Goal: Task Accomplishment & Management: Use online tool/utility

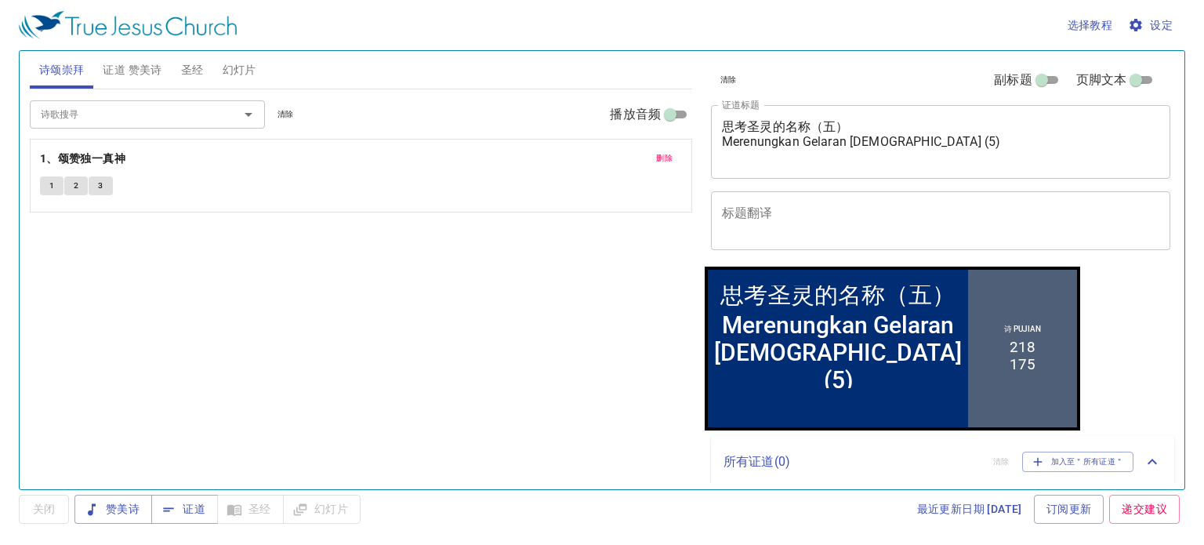
drag, startPoint x: 0, startPoint y: 0, endPoint x: 987, endPoint y: 147, distance: 997.5
click at [987, 147] on div "思考圣灵的名称（五） Merenungkan Gelaran [DEMOGRAPHIC_DATA] (5) x 证道标题" at bounding box center [940, 142] width 459 height 74
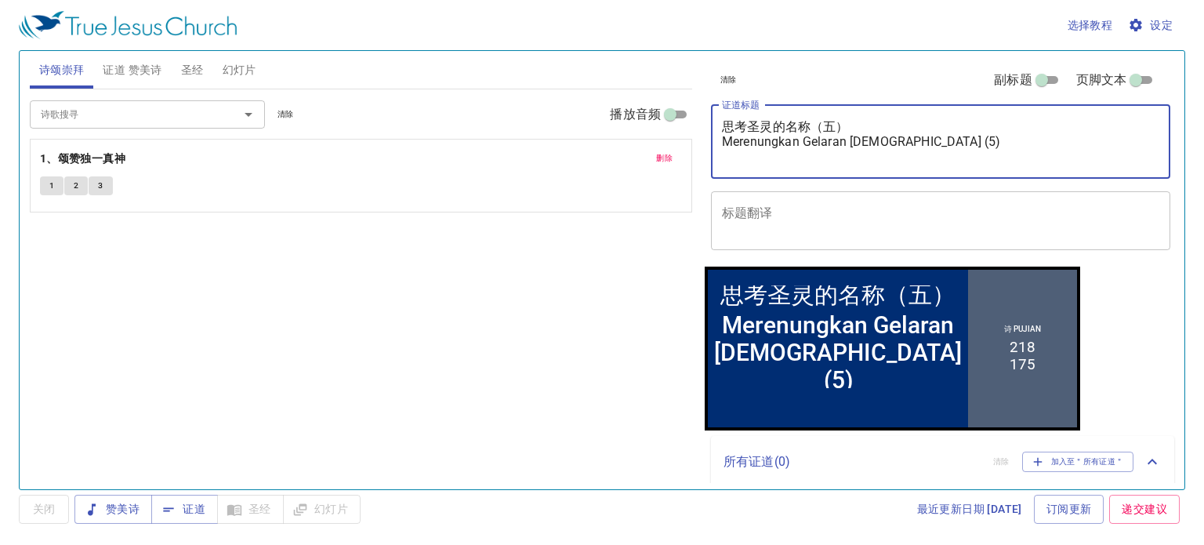
drag, startPoint x: 724, startPoint y: 123, endPoint x: 980, endPoint y: 152, distance: 257.9
click at [980, 152] on textarea "思考圣灵的名称（五） Merenungkan Gelaran [DEMOGRAPHIC_DATA] (5)" at bounding box center [940, 141] width 437 height 45
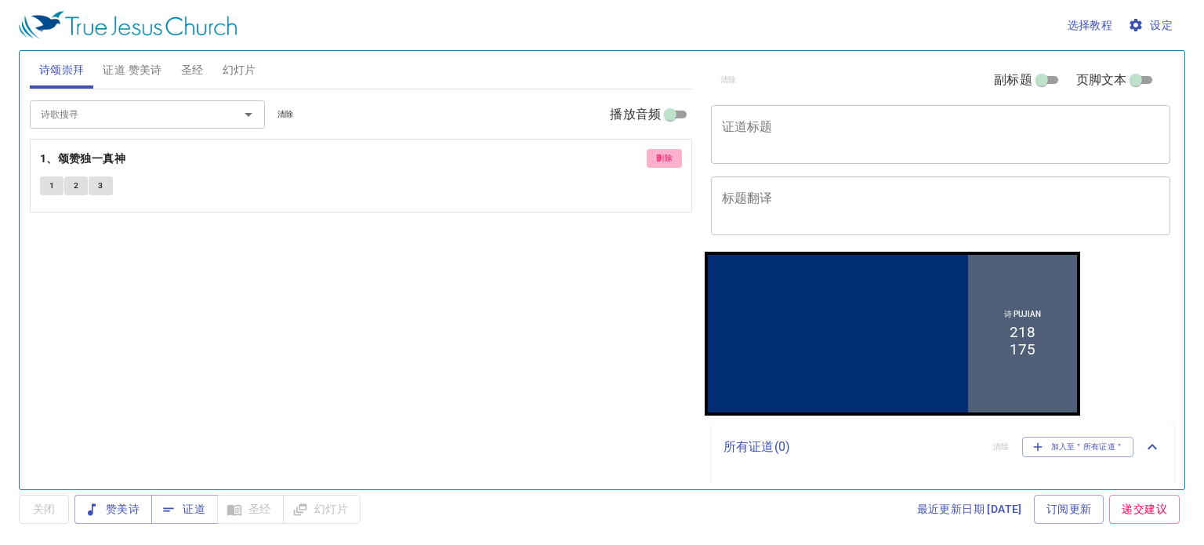
click at [658, 159] on span "删除" at bounding box center [664, 158] width 16 height 14
drag, startPoint x: 143, startPoint y: 71, endPoint x: 376, endPoint y: 129, distance: 240.6
click at [143, 71] on span "证道 赞美诗" at bounding box center [132, 70] width 59 height 20
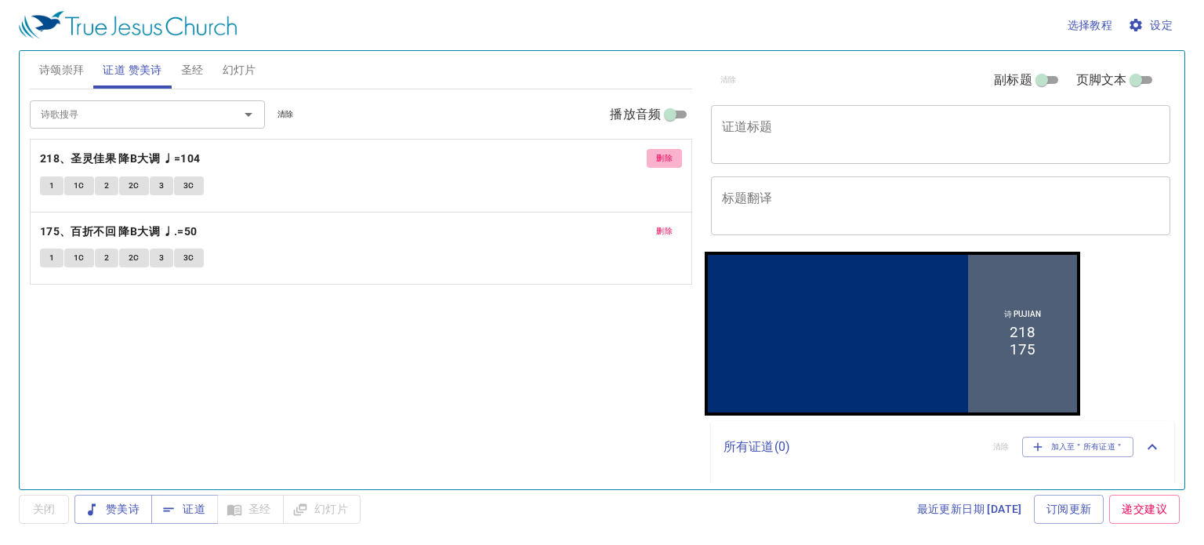
click at [676, 154] on button "删除" at bounding box center [664, 158] width 35 height 19
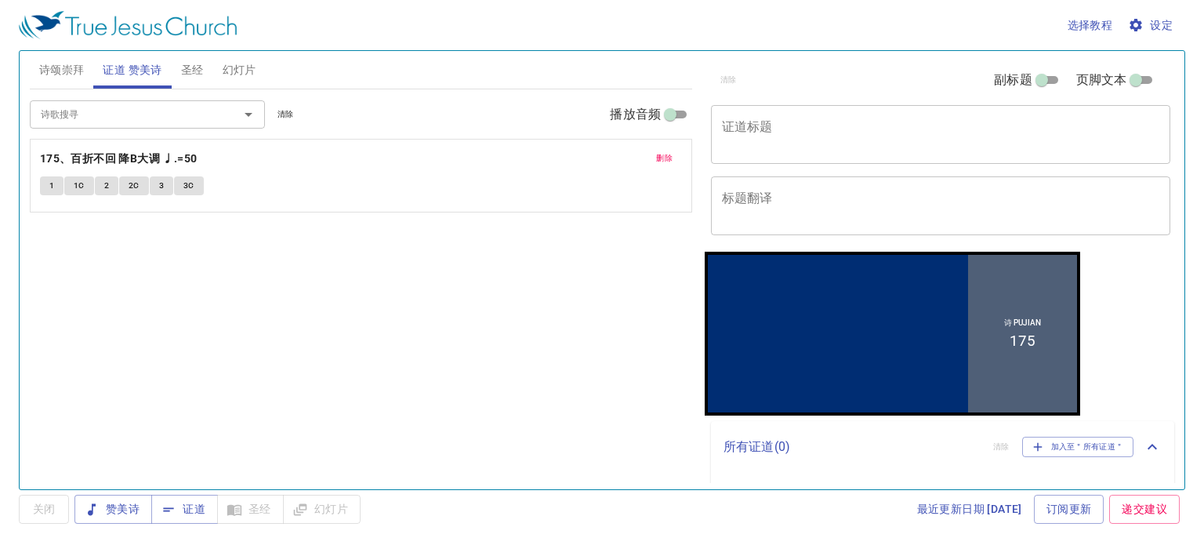
click at [671, 159] on span "删除" at bounding box center [664, 158] width 16 height 14
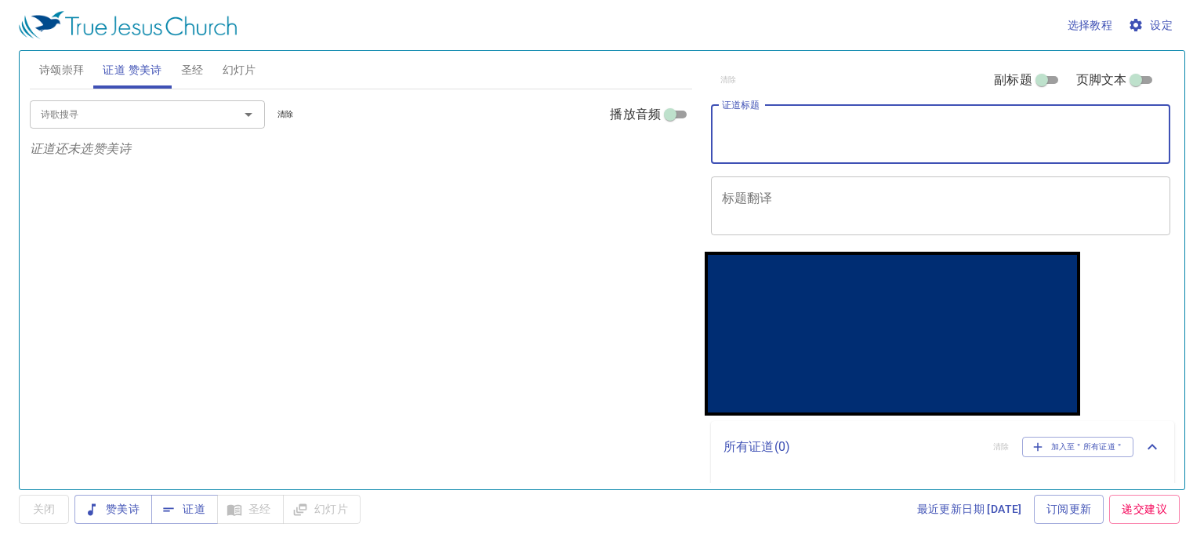
click at [803, 136] on textarea "证道标题" at bounding box center [940, 134] width 437 height 30
click at [742, 139] on textarea "信仰与生活" at bounding box center [940, 134] width 437 height 30
click at [792, 131] on textarea "信仰与生活" at bounding box center [940, 134] width 437 height 30
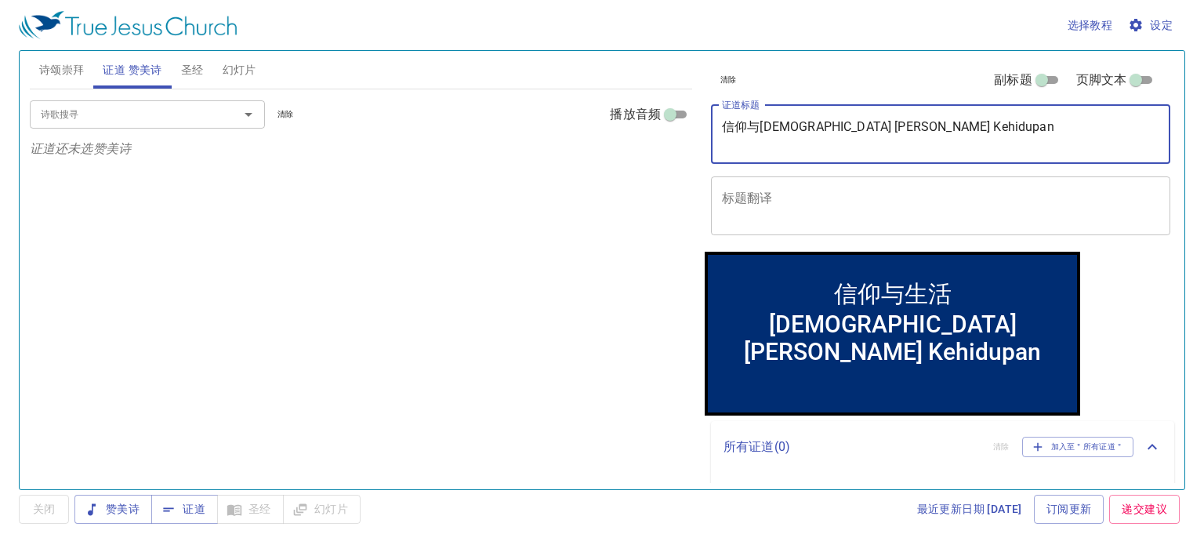
type textarea "信仰与生活 Iman dan Kehidupan"
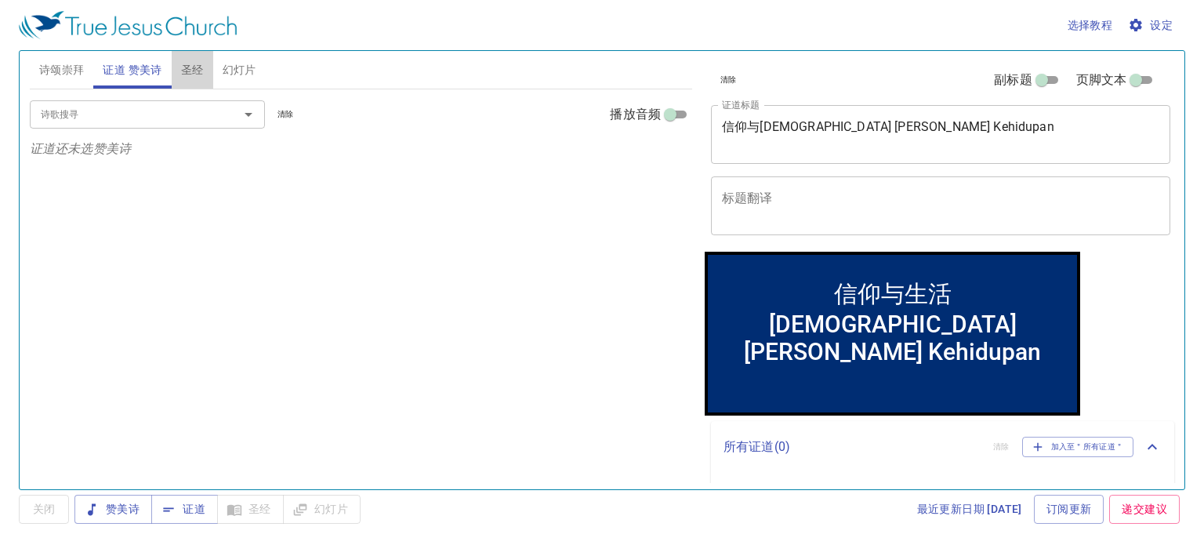
click at [201, 71] on span "圣经" at bounding box center [192, 70] width 23 height 20
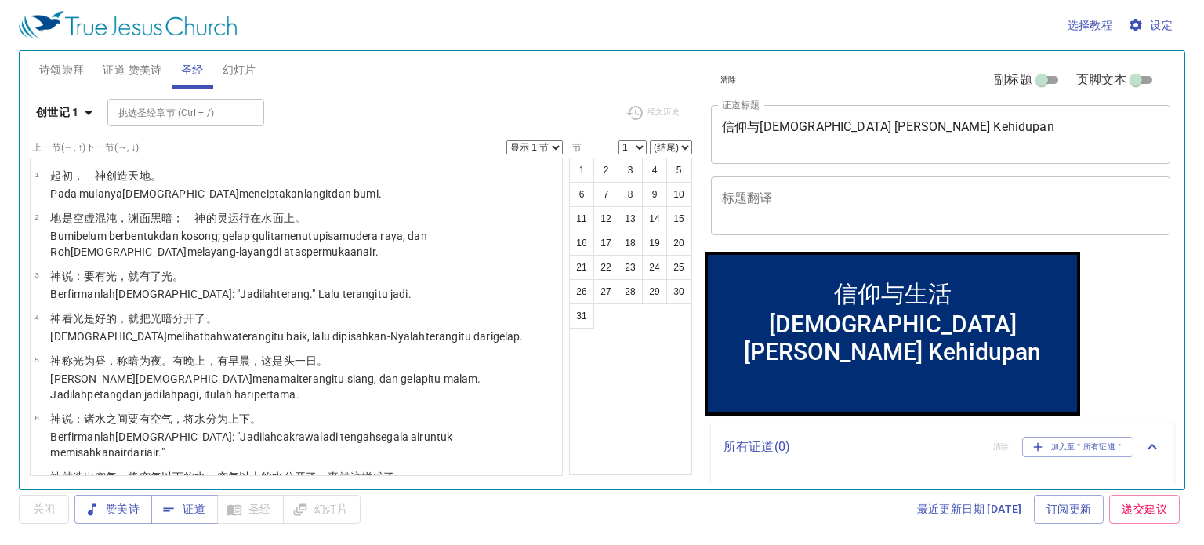
click at [141, 71] on span "证道 赞美诗" at bounding box center [132, 70] width 59 height 20
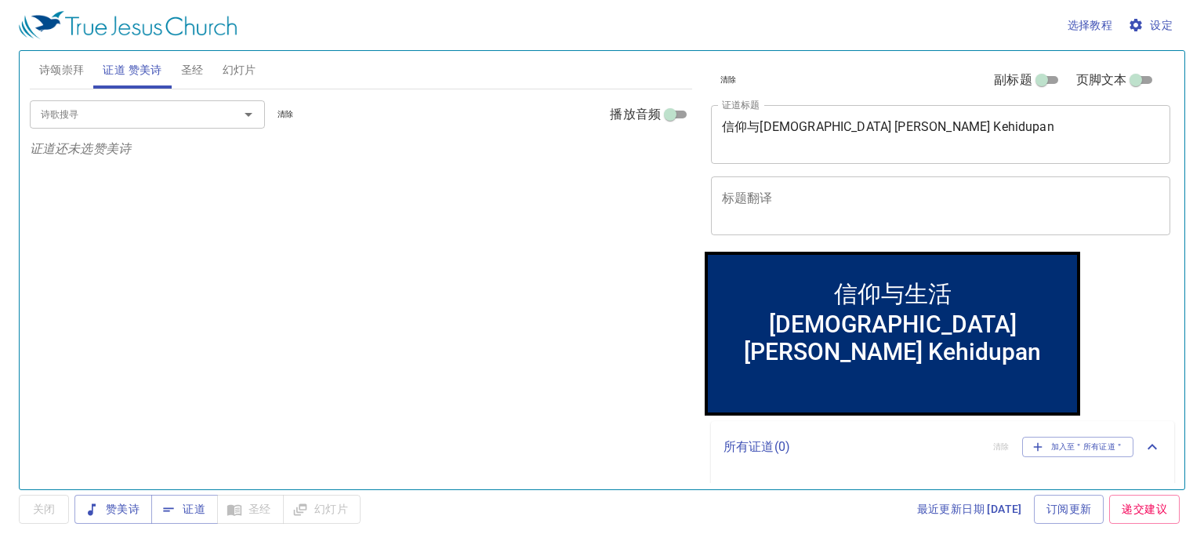
click at [197, 106] on input "诗歌搜寻" at bounding box center [123, 114] width 179 height 18
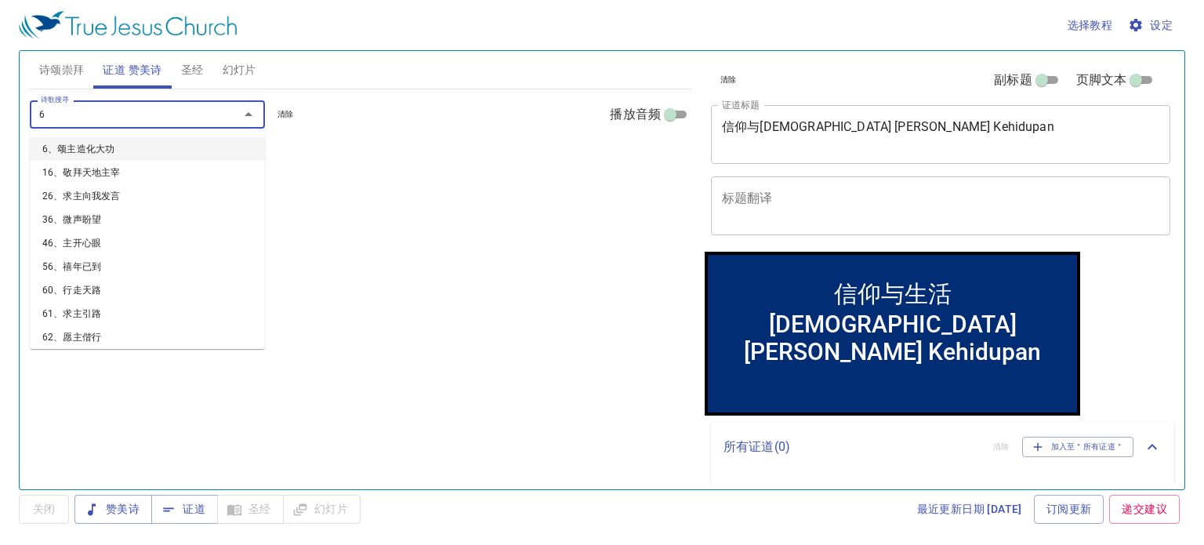
type input "67"
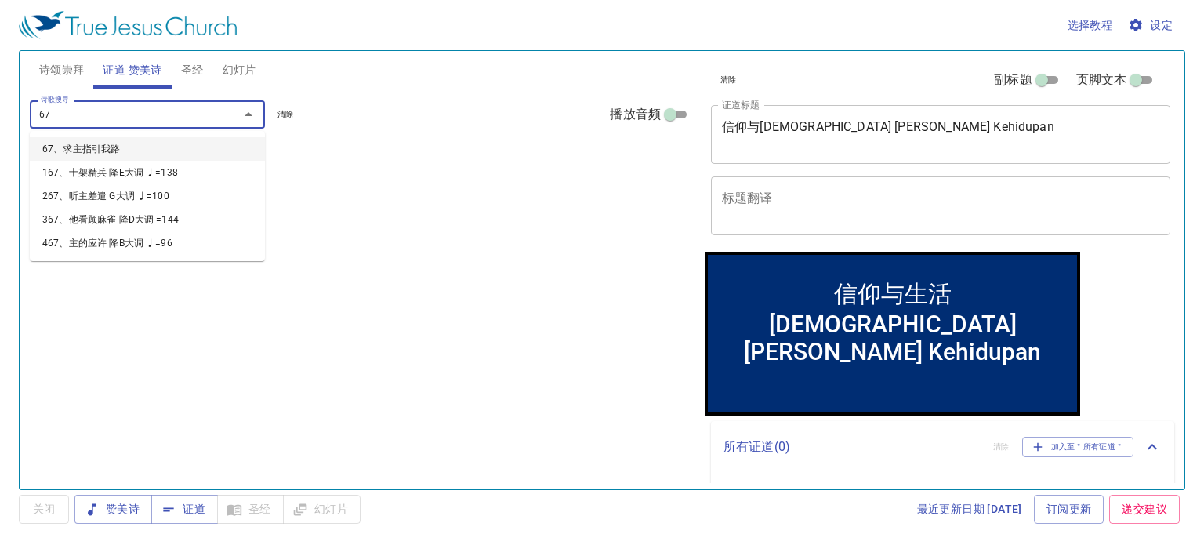
click at [124, 150] on li "67、求主指引我路" at bounding box center [147, 149] width 235 height 24
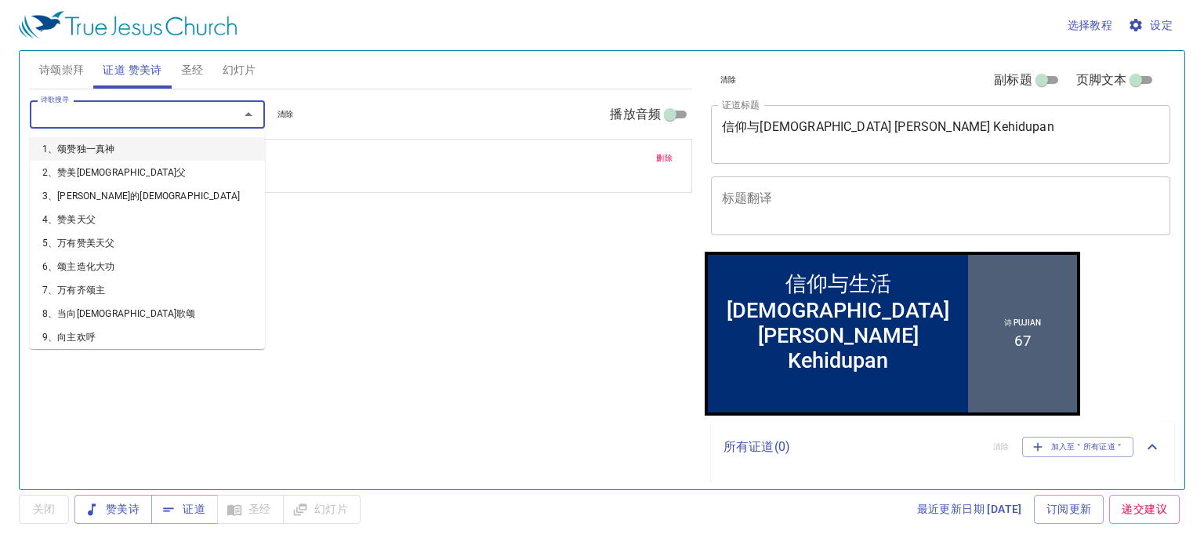
click at [74, 118] on input "诗歌搜寻" at bounding box center [123, 114] width 179 height 18
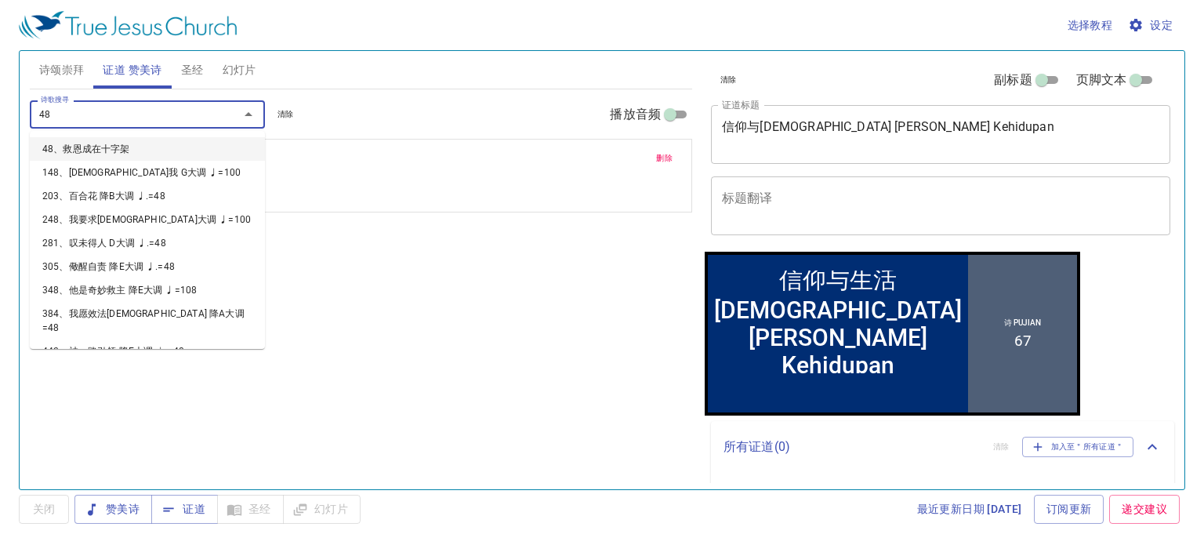
type input "485"
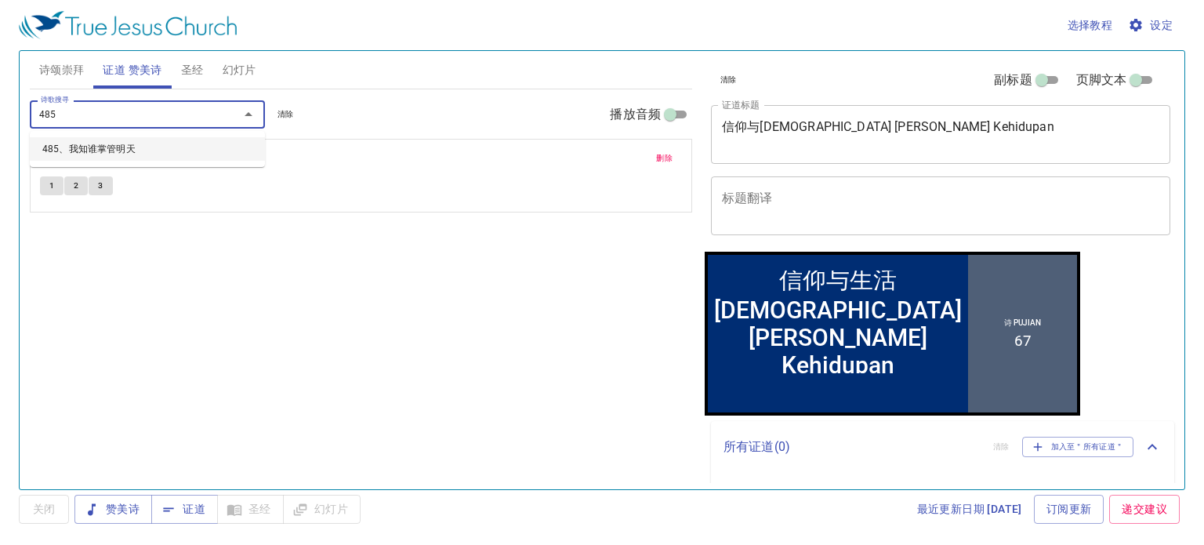
click at [91, 155] on li "485、我知谁掌管明天" at bounding box center [147, 149] width 235 height 24
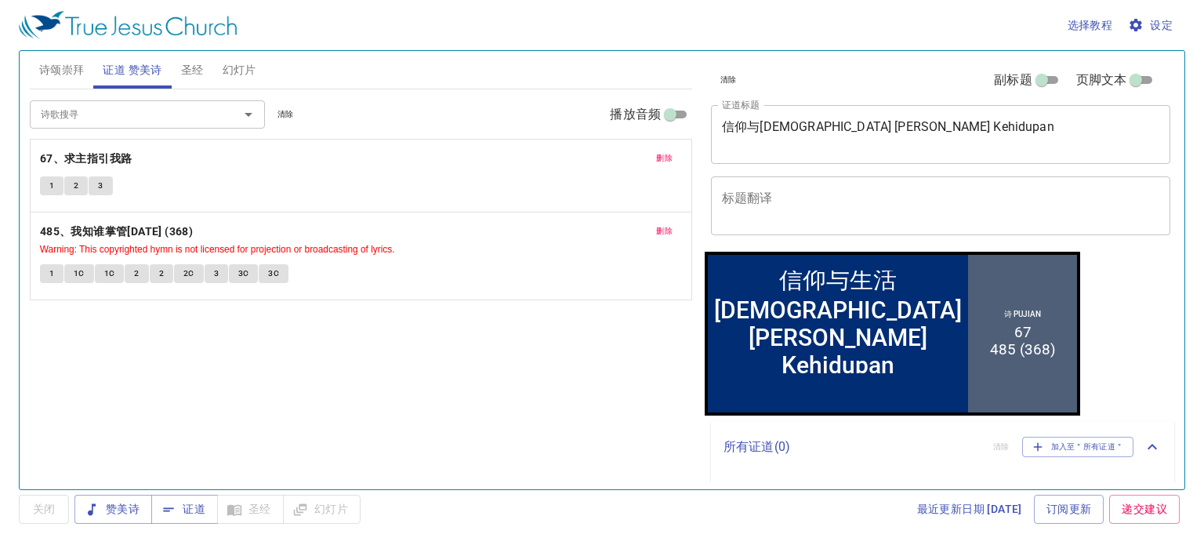
click at [597, 391] on div "诗歌搜寻 诗歌搜寻 清除 播放音频 删除 67、求主指引我路 1 2 3 删除 485、我知谁掌管明天 (368) Warning: This copyrig…" at bounding box center [361, 282] width 662 height 386
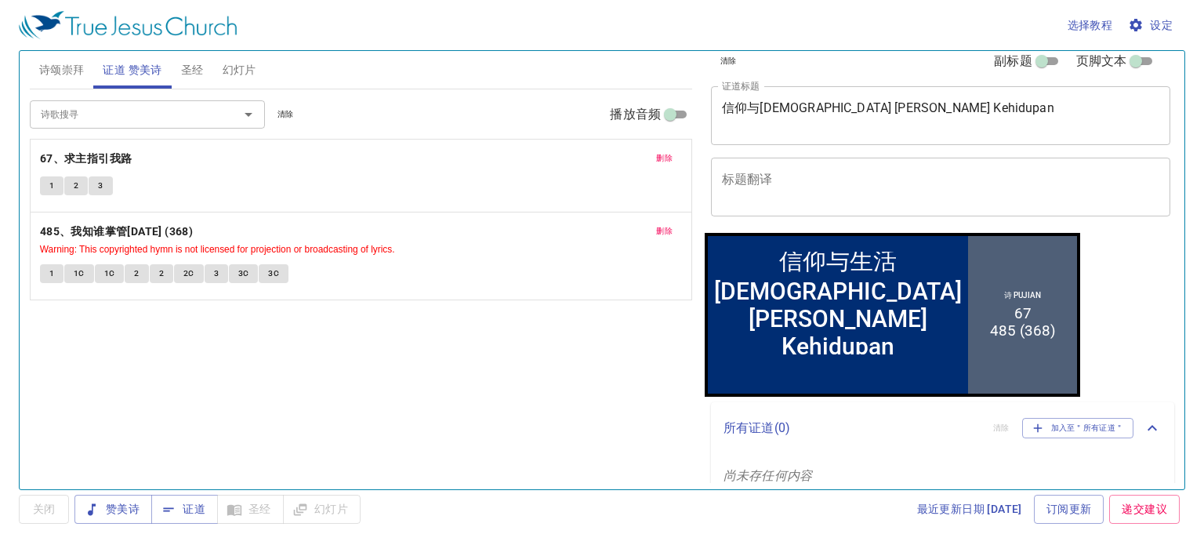
scroll to position [30, 0]
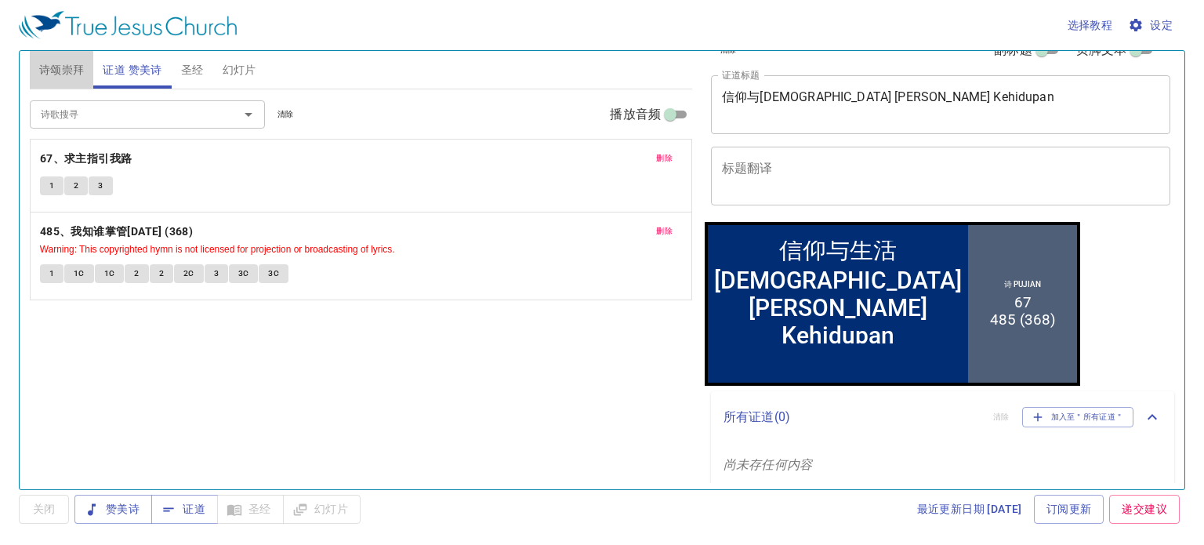
click at [56, 78] on span "诗颂崇拜" at bounding box center [61, 70] width 45 height 20
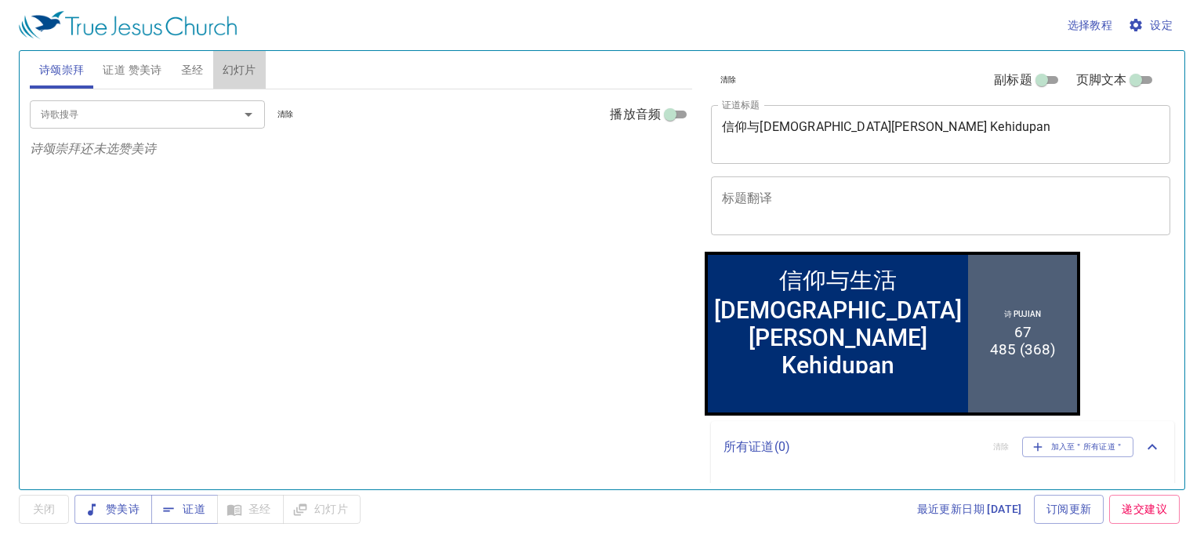
click at [245, 71] on span "幻灯片" at bounding box center [240, 70] width 34 height 20
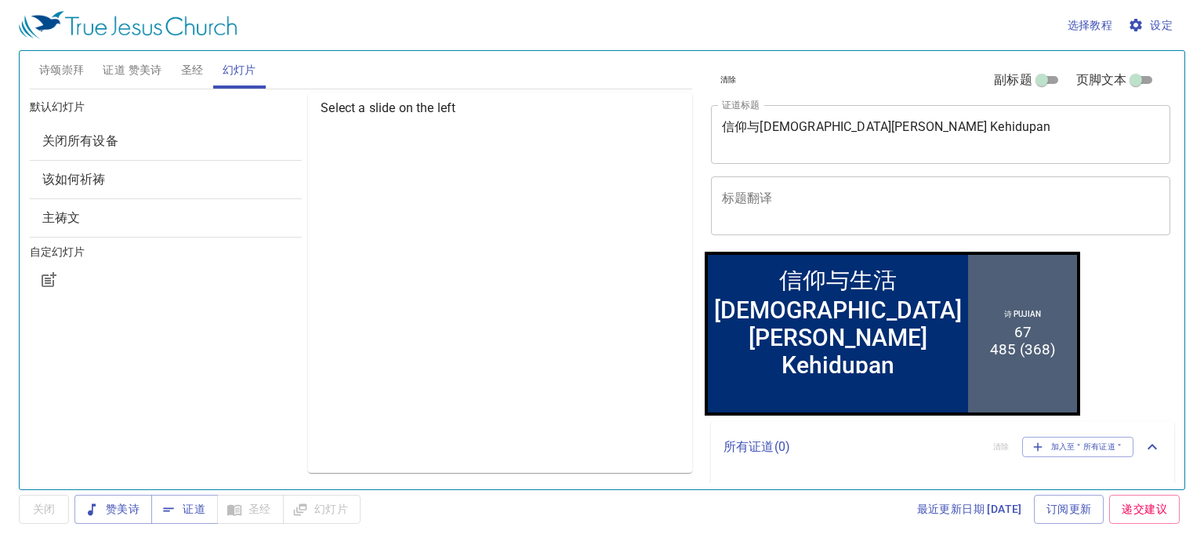
click at [125, 147] on span "关闭所有设备" at bounding box center [166, 141] width 248 height 19
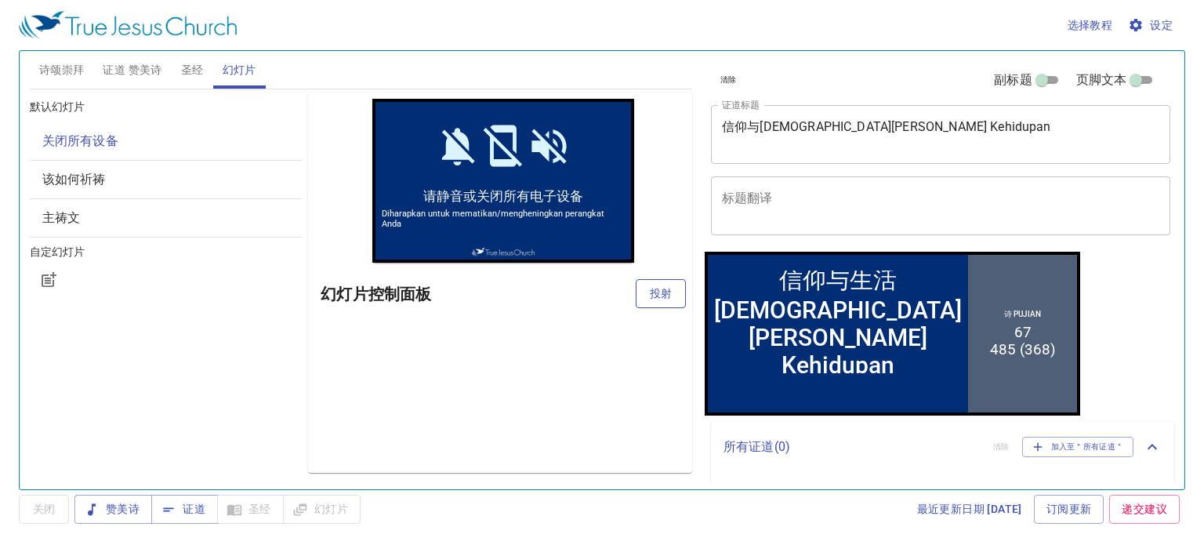
click at [660, 297] on span "投射" at bounding box center [660, 294] width 25 height 20
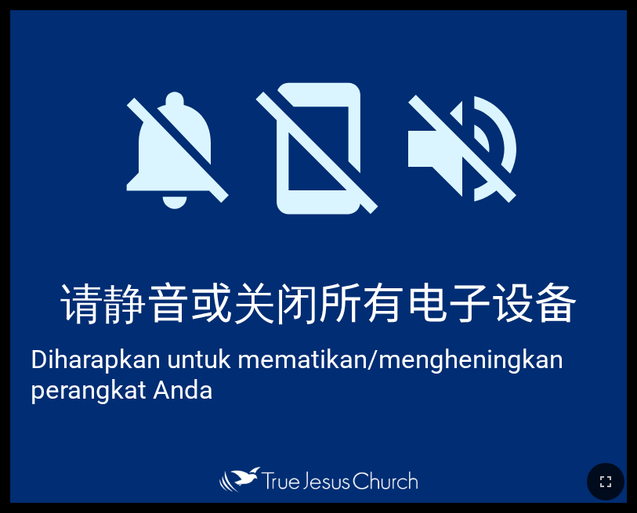
drag, startPoint x: 200, startPoint y: 205, endPoint x: 133, endPoint y: 190, distance: 68.1
click at [134, 190] on icon at bounding box center [174, 148] width 143 height 143
click at [139, 186] on icon at bounding box center [178, 150] width 102 height 117
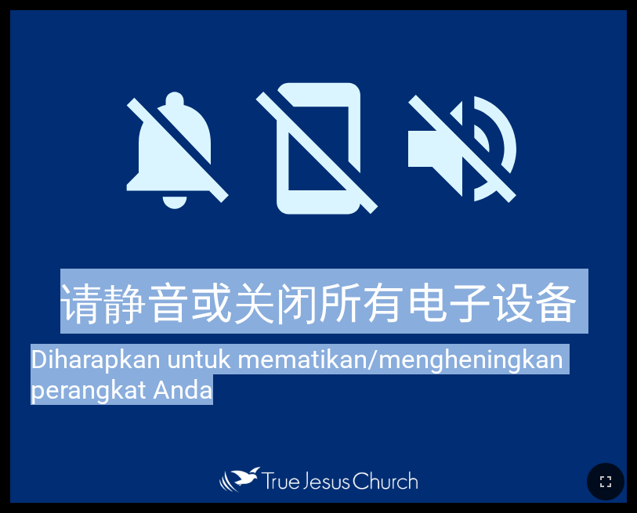
drag, startPoint x: 484, startPoint y: 385, endPoint x: 658, endPoint y: 393, distance: 174.2
click at [629, 6] on html "信仰与生活 Iman dan Kehidupan 信仰与生活 Iman dan Kehidupan 诗 Pujian 67 485 (368) 诗颂崇拜 诗颂…" at bounding box center [318, 3] width 637 height 6
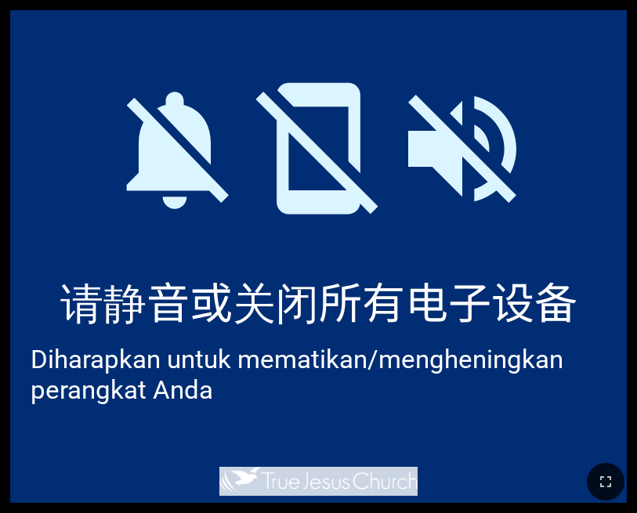
drag, startPoint x: 623, startPoint y: 416, endPoint x: 626, endPoint y: 450, distance: 33.8
click at [626, 6] on div "信仰与生活 Iman dan Kehidupan 信仰与生活 Iman dan Kehidupan 诗 Pujian 67 485 (368) 诗颂崇拜 诗颂…" at bounding box center [318, 6] width 625 height 0
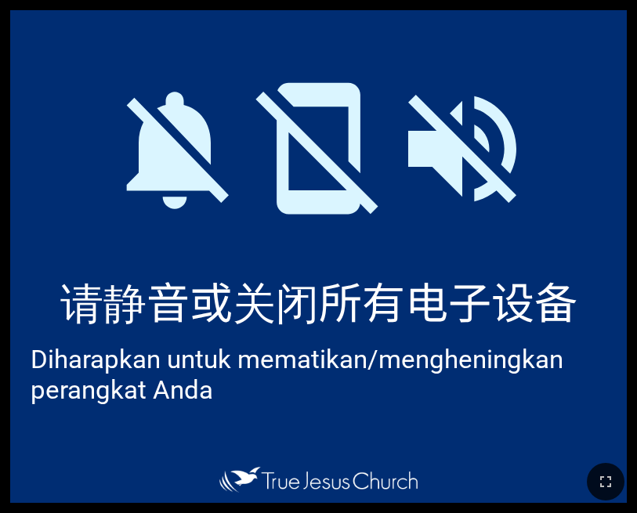
drag, startPoint x: 597, startPoint y: 404, endPoint x: 598, endPoint y: 421, distance: 16.5
drag, startPoint x: 598, startPoint y: 421, endPoint x: 551, endPoint y: 440, distance: 50.6
click at [551, 440] on div at bounding box center [318, 437] width 617 height 52
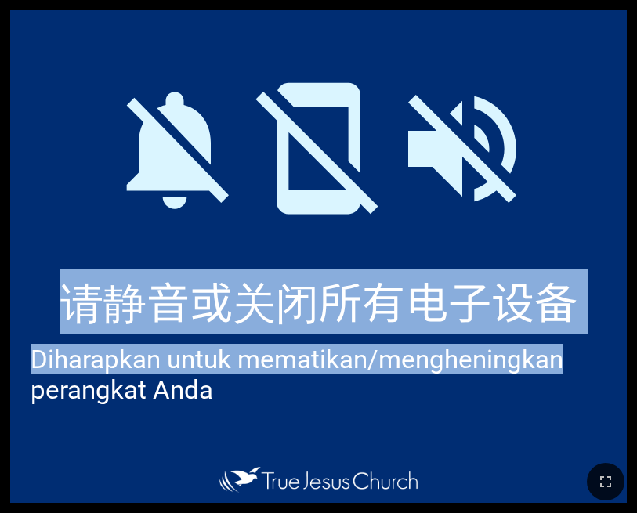
drag, startPoint x: 582, startPoint y: 223, endPoint x: 585, endPoint y: 346, distance: 123.1
click at [586, 346] on div "请静音或关闭所有电子设备 请静音或关闭所有电子设备 Diharapkan untuk mematikan/mengheningkan perangkat An…" at bounding box center [318, 256] width 617 height 493
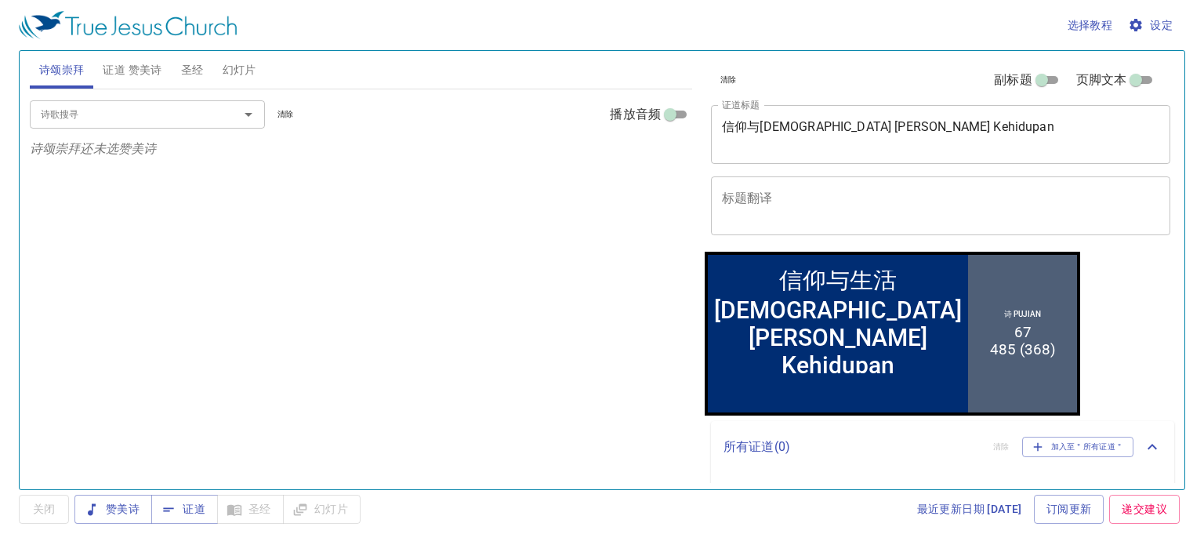
click at [241, 77] on span "幻灯片" at bounding box center [240, 70] width 34 height 20
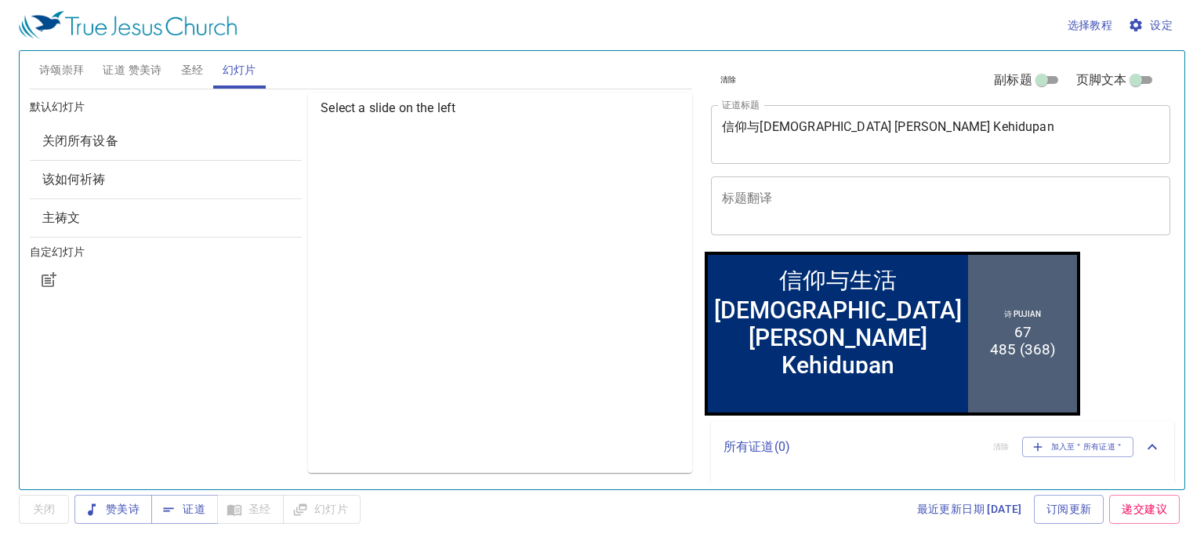
click at [101, 149] on span "关闭所有设备" at bounding box center [166, 141] width 248 height 19
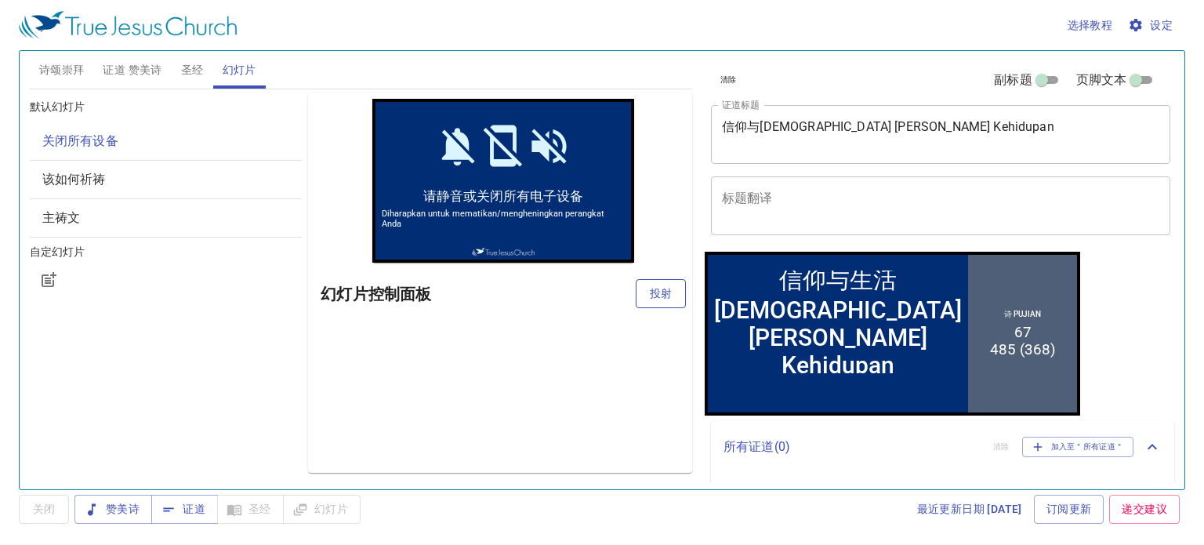
click at [657, 302] on span "投射" at bounding box center [660, 294] width 25 height 20
click at [44, 511] on span "关闭" at bounding box center [43, 509] width 25 height 20
click at [332, 509] on span "幻灯片" at bounding box center [321, 509] width 53 height 20
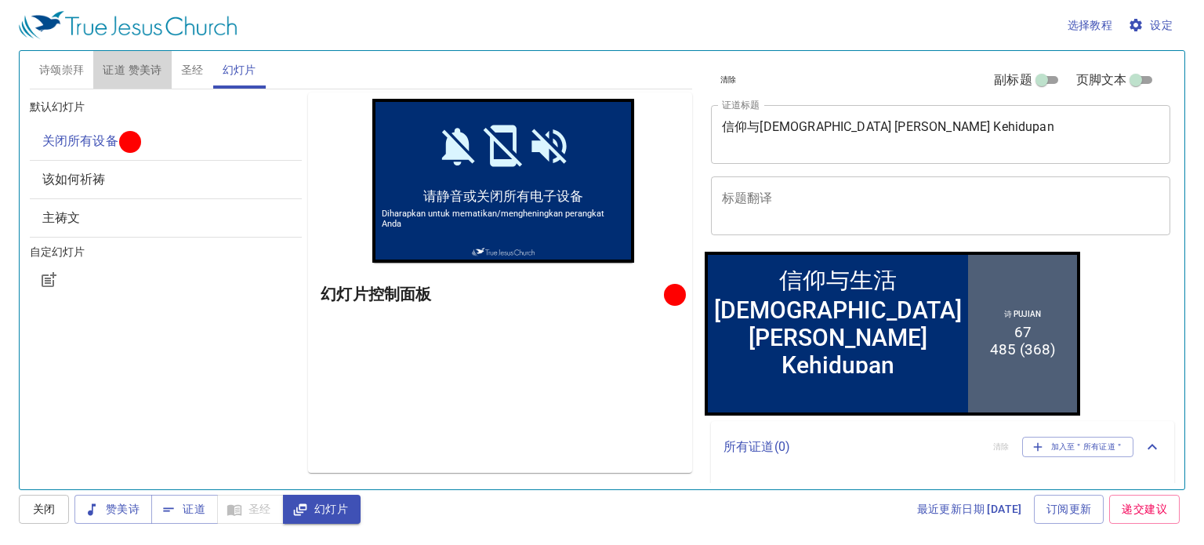
click at [140, 71] on span "证道 赞美诗" at bounding box center [132, 70] width 59 height 20
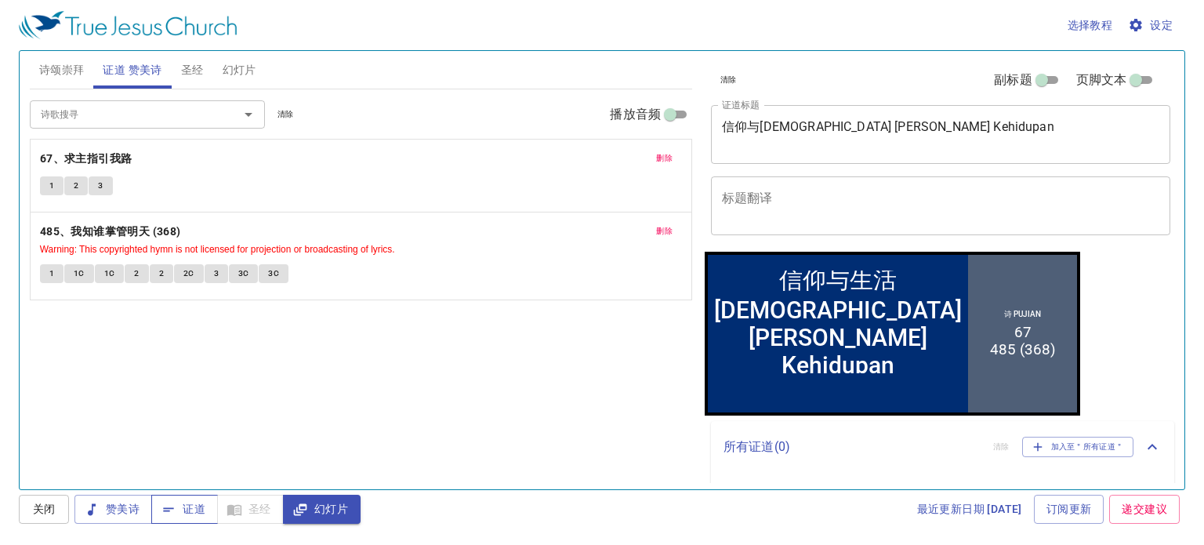
click at [197, 513] on span "证道" at bounding box center [185, 509] width 42 height 20
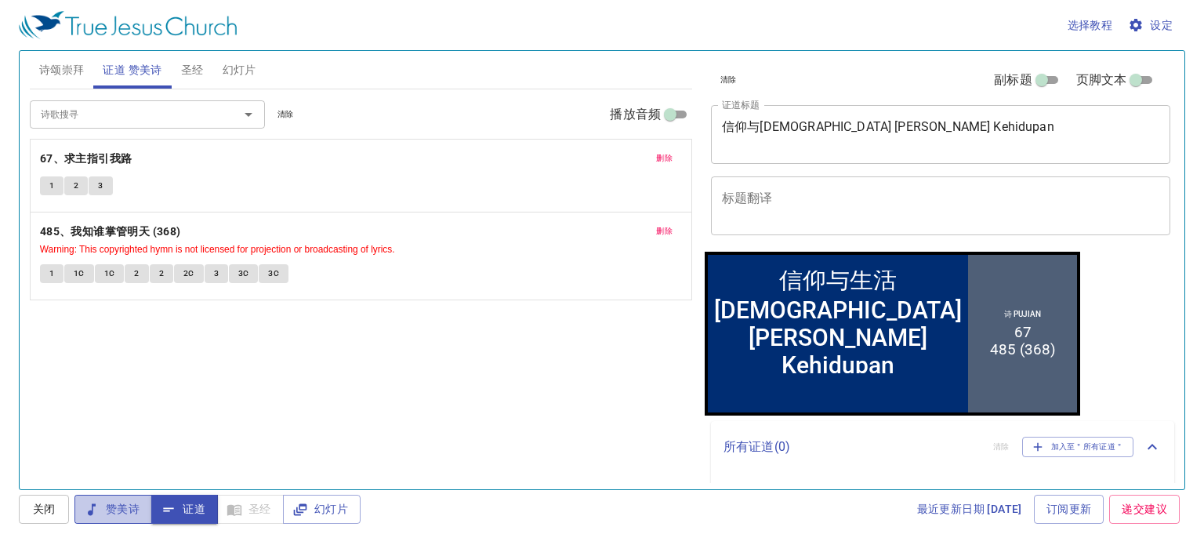
click at [138, 510] on span "赞美诗" at bounding box center [113, 509] width 53 height 20
click at [52, 505] on span "关闭" at bounding box center [43, 509] width 25 height 20
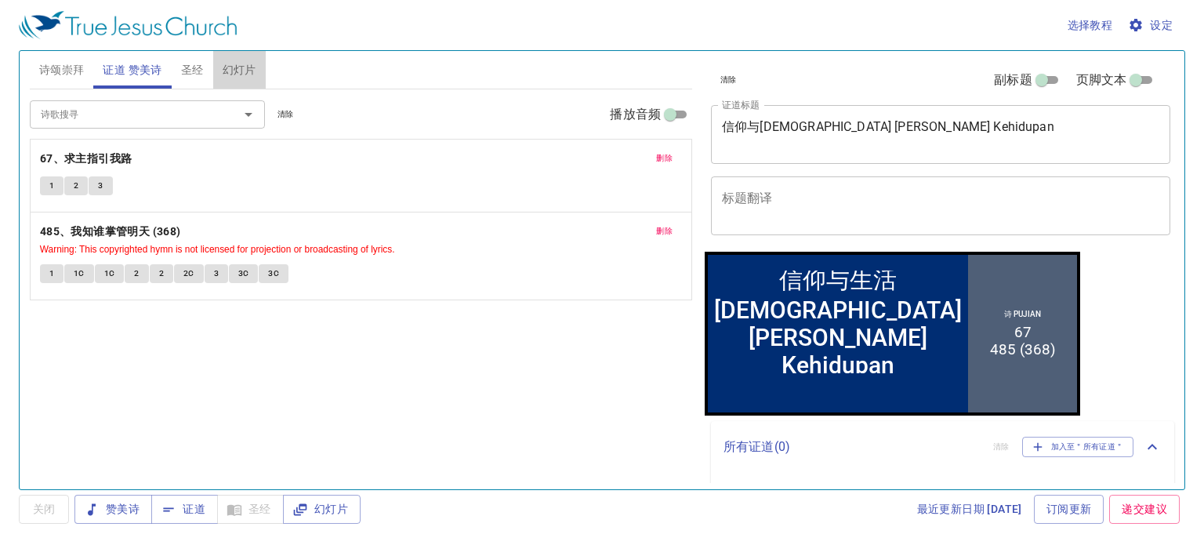
click at [248, 70] on span "幻灯片" at bounding box center [240, 70] width 34 height 20
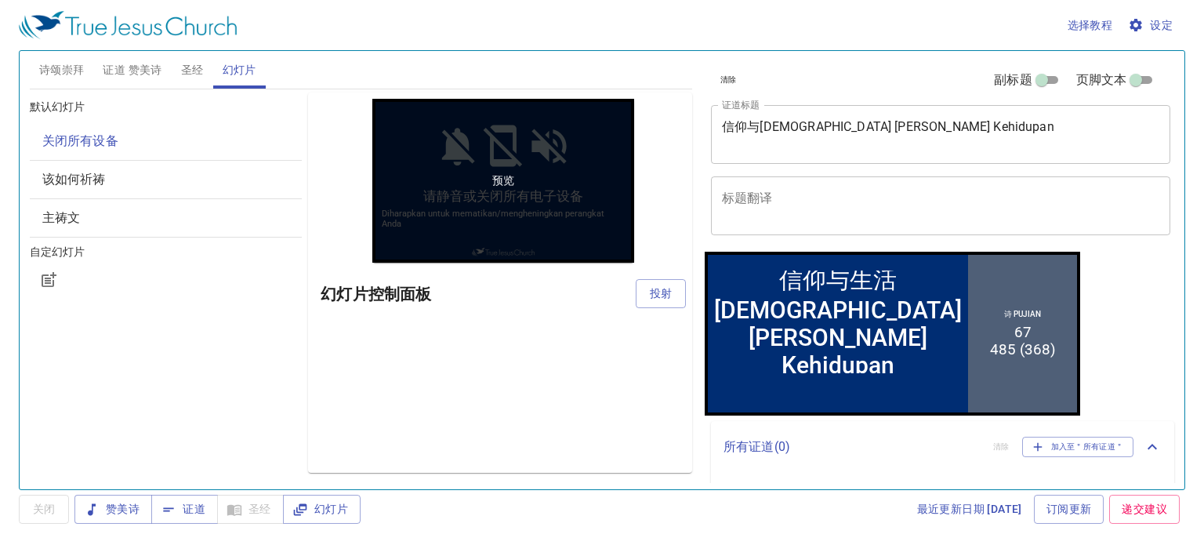
click at [444, 185] on div "预览" at bounding box center [503, 181] width 262 height 164
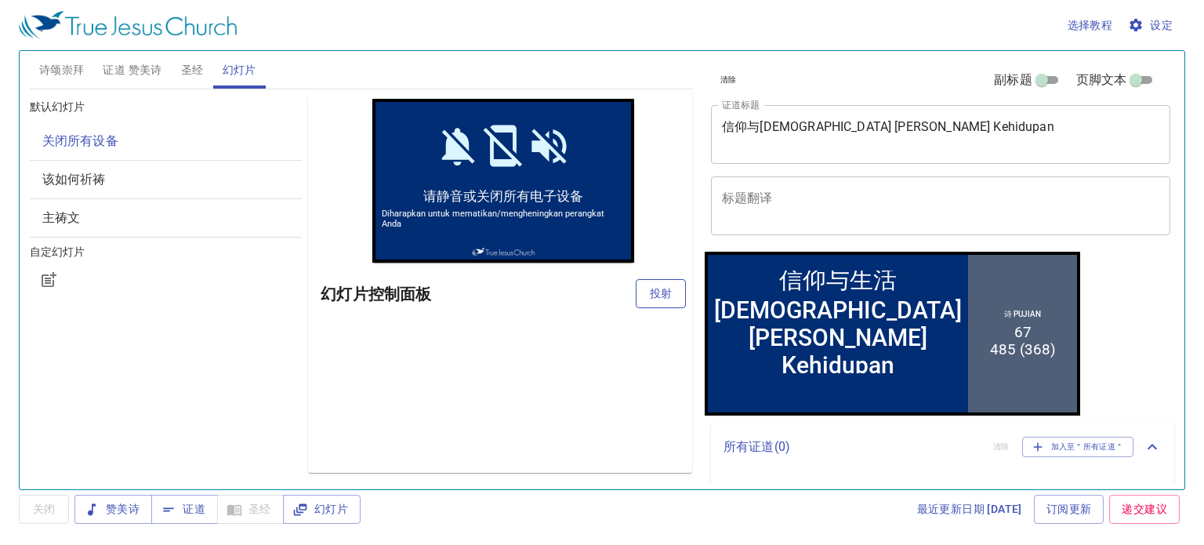
click at [672, 295] on span "投射" at bounding box center [660, 294] width 25 height 20
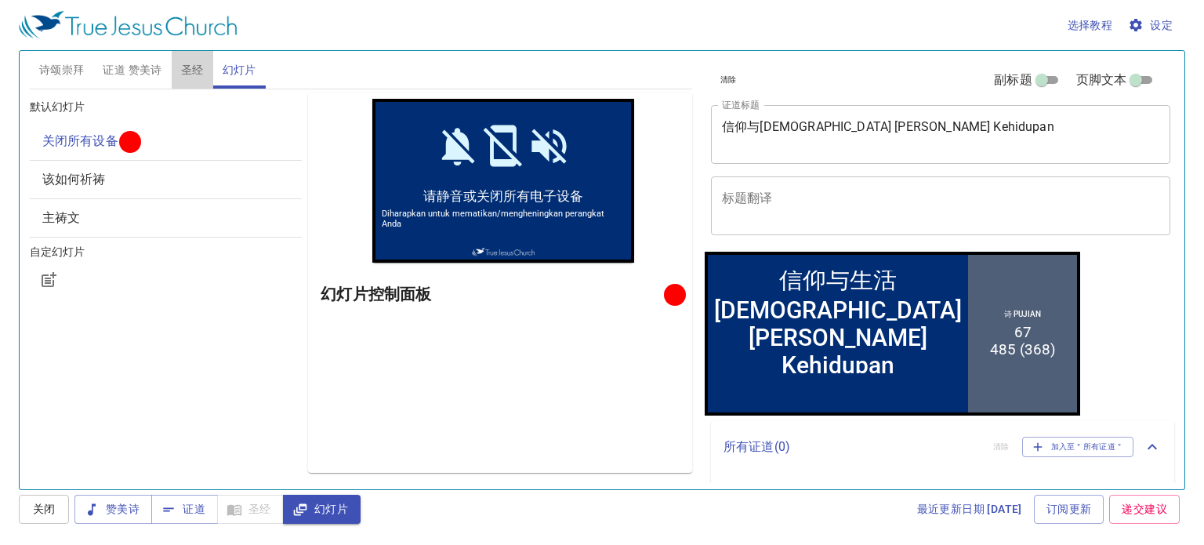
click at [199, 66] on span "圣经" at bounding box center [192, 70] width 23 height 20
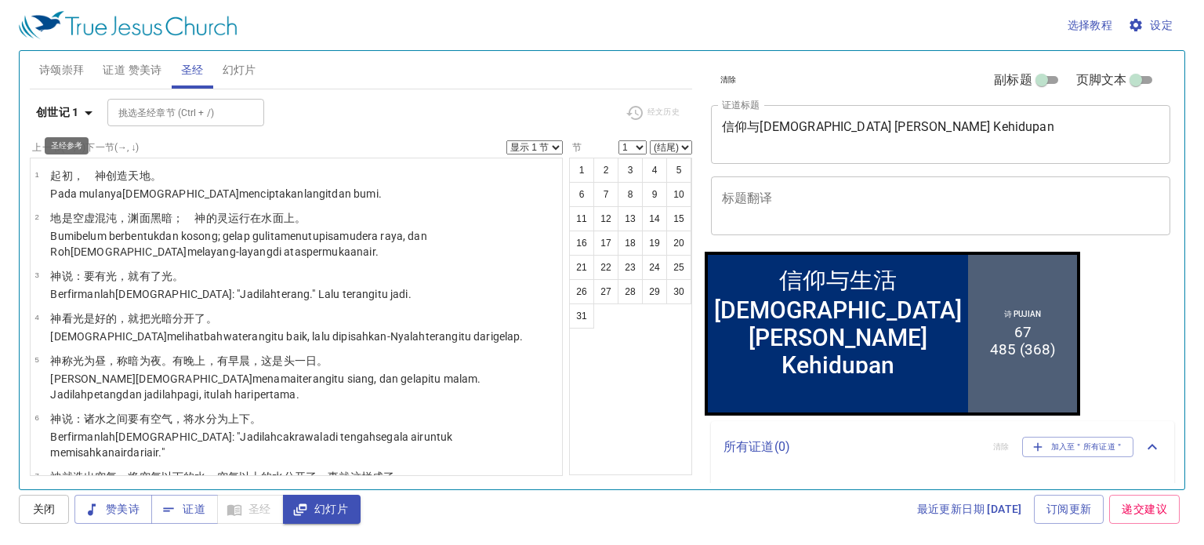
click at [89, 112] on icon "button" at bounding box center [89, 113] width 8 height 4
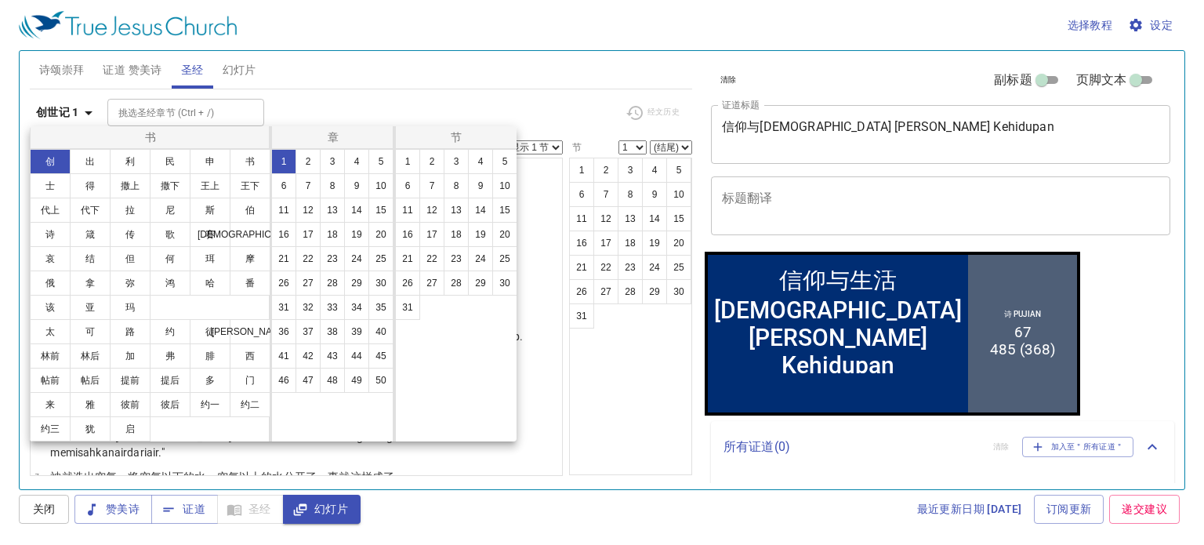
click at [143, 68] on div at bounding box center [602, 272] width 1204 height 545
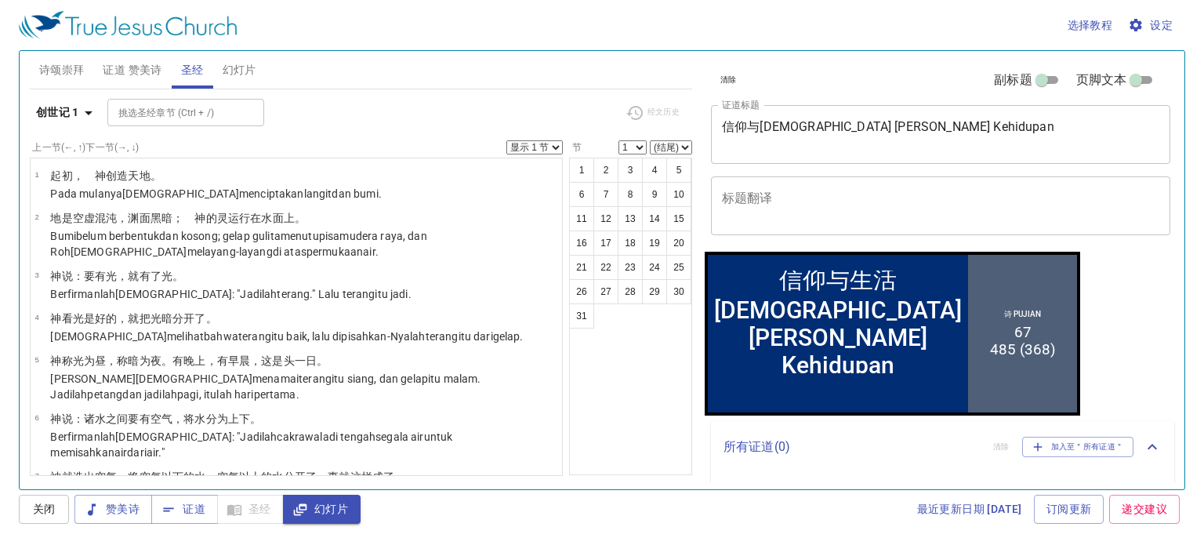
click at [248, 69] on span "幻灯片" at bounding box center [240, 70] width 34 height 20
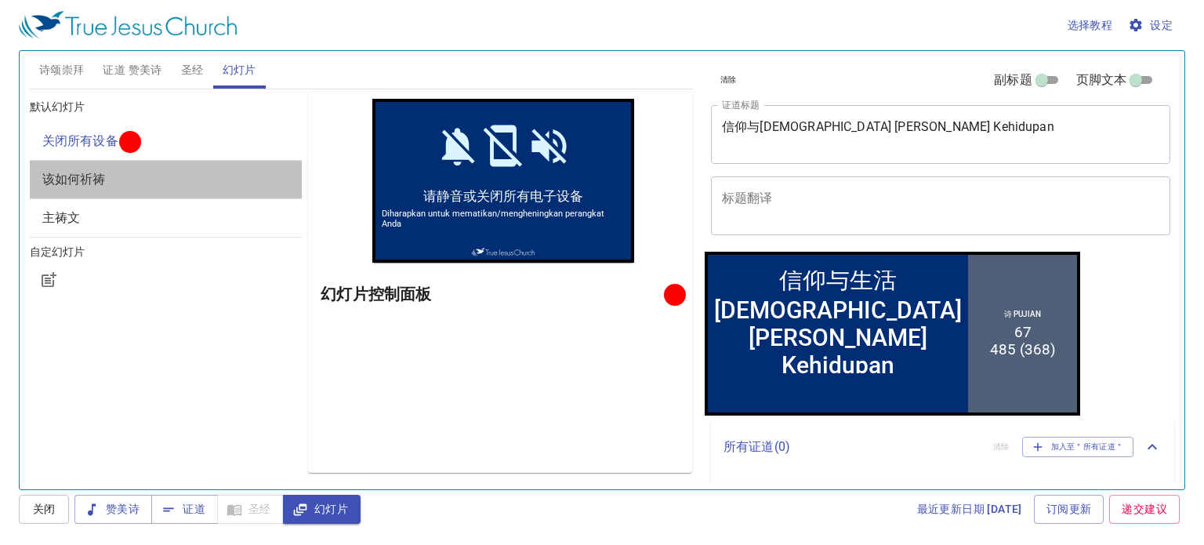
click at [78, 184] on span "该如何祈祷" at bounding box center [73, 179] width 63 height 15
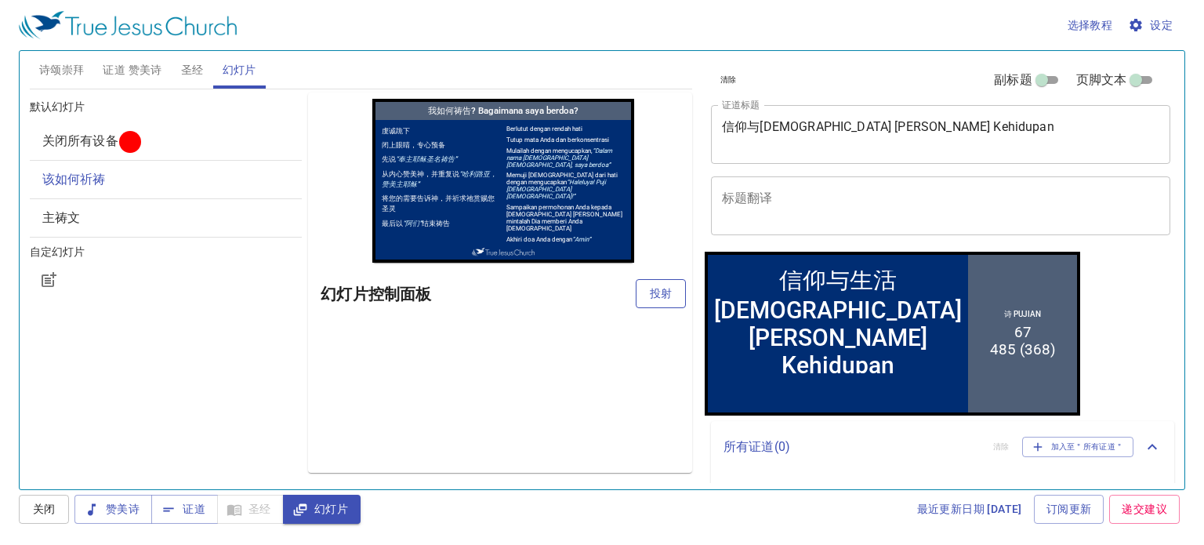
click at [663, 298] on span "投射" at bounding box center [660, 294] width 25 height 20
click at [65, 73] on span "诗颂崇拜" at bounding box center [61, 70] width 45 height 20
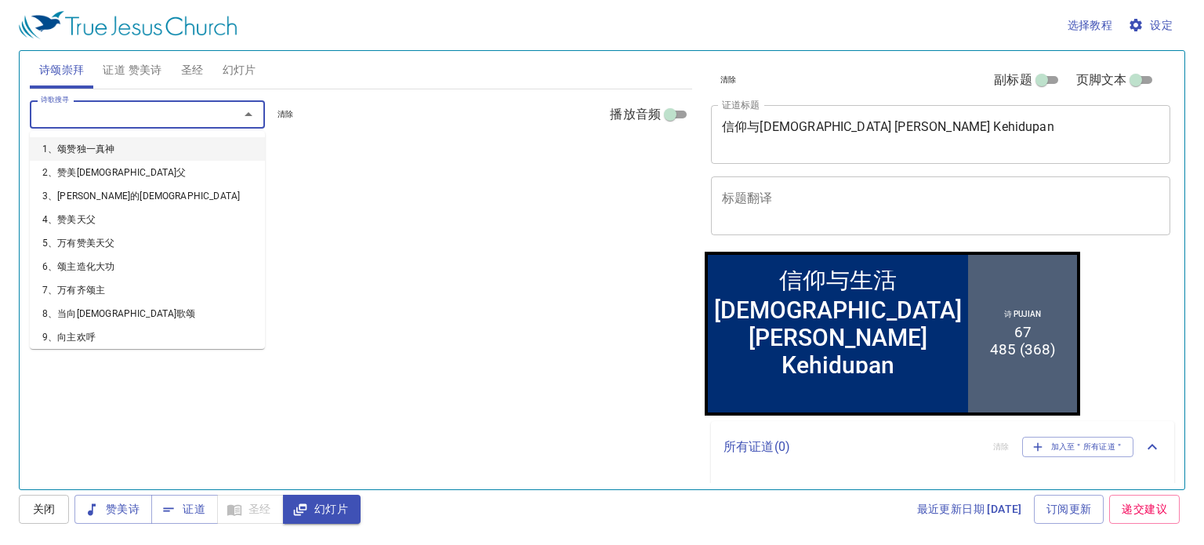
click at [61, 120] on input "诗歌搜寻" at bounding box center [123, 114] width 179 height 18
click at [61, 118] on input "诗歌搜寻" at bounding box center [123, 114] width 179 height 18
click at [55, 118] on input "诗歌搜寻" at bounding box center [123, 114] width 179 height 18
click at [54, 120] on input "诗歌搜寻" at bounding box center [123, 114] width 179 height 18
type input "63"
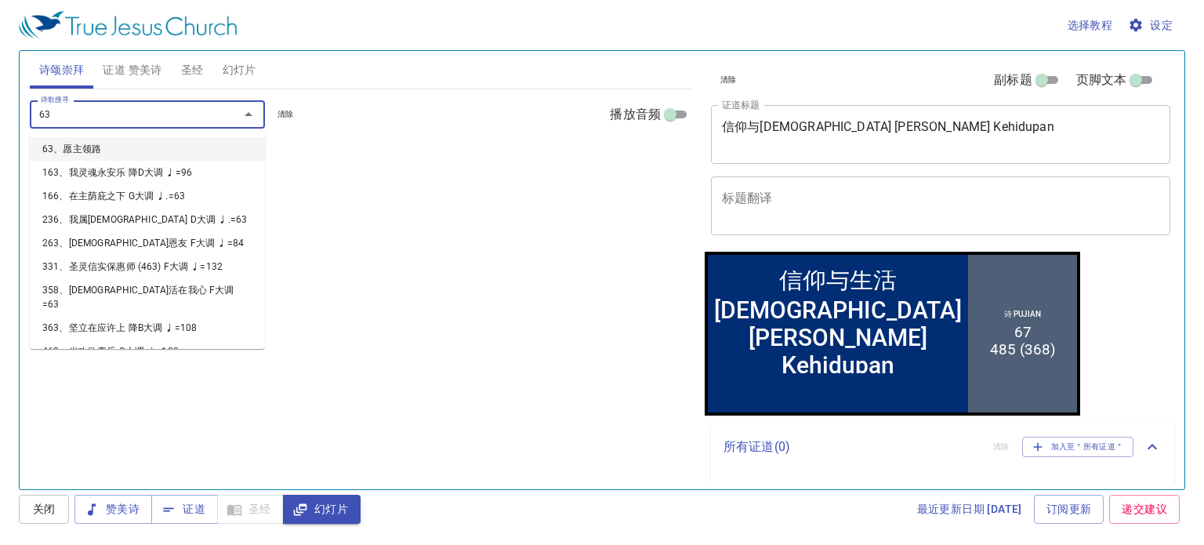
click at [86, 148] on li "63、愿主领路" at bounding box center [147, 149] width 235 height 24
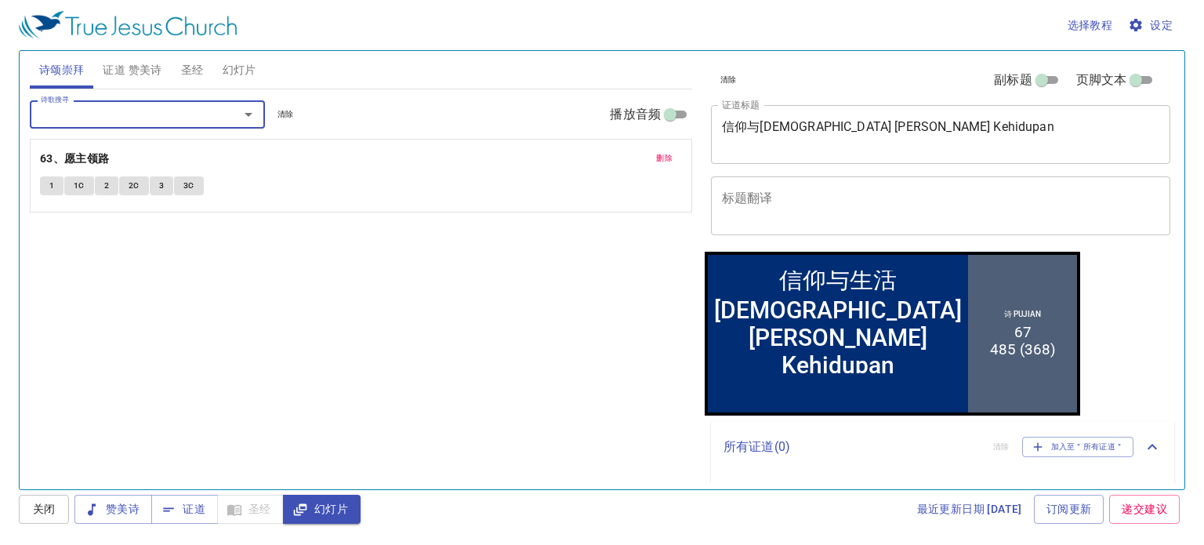
click at [44, 116] on input "诗歌搜寻" at bounding box center [123, 114] width 179 height 18
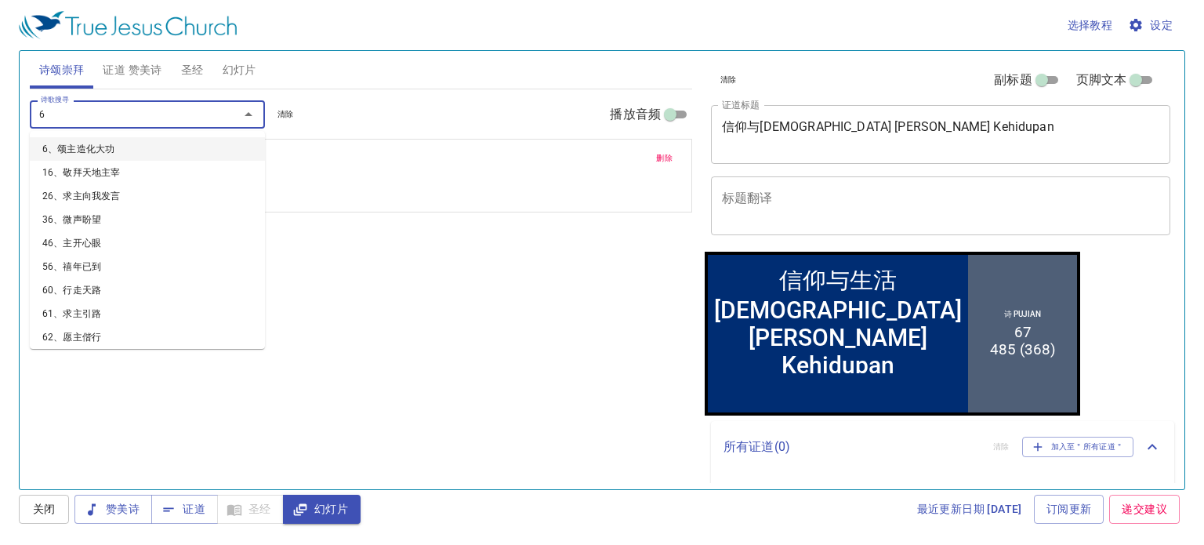
type input "64"
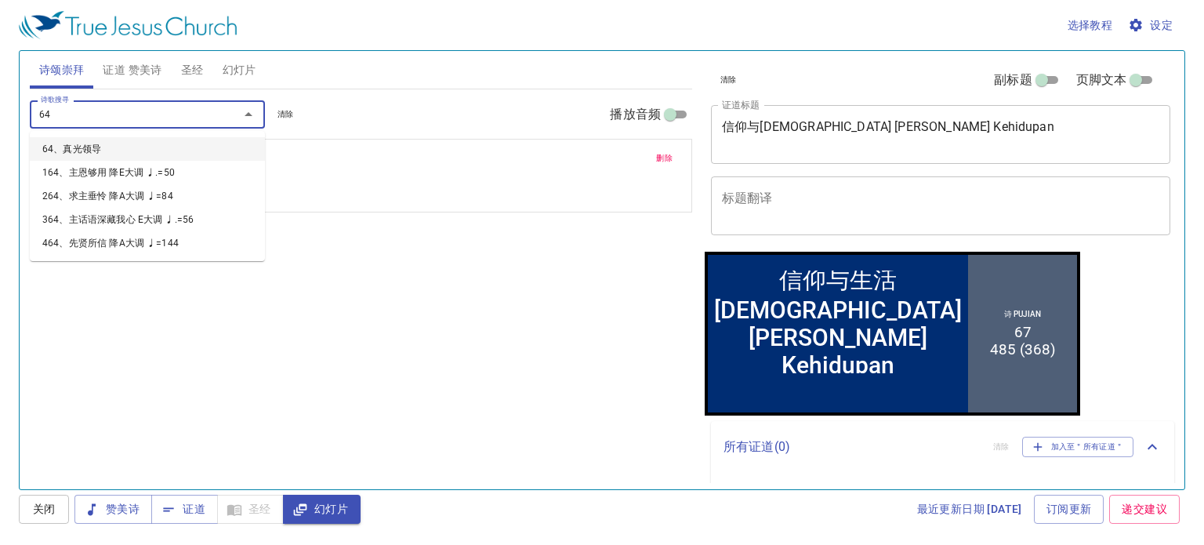
click at [85, 148] on li "64、真光领导" at bounding box center [147, 149] width 235 height 24
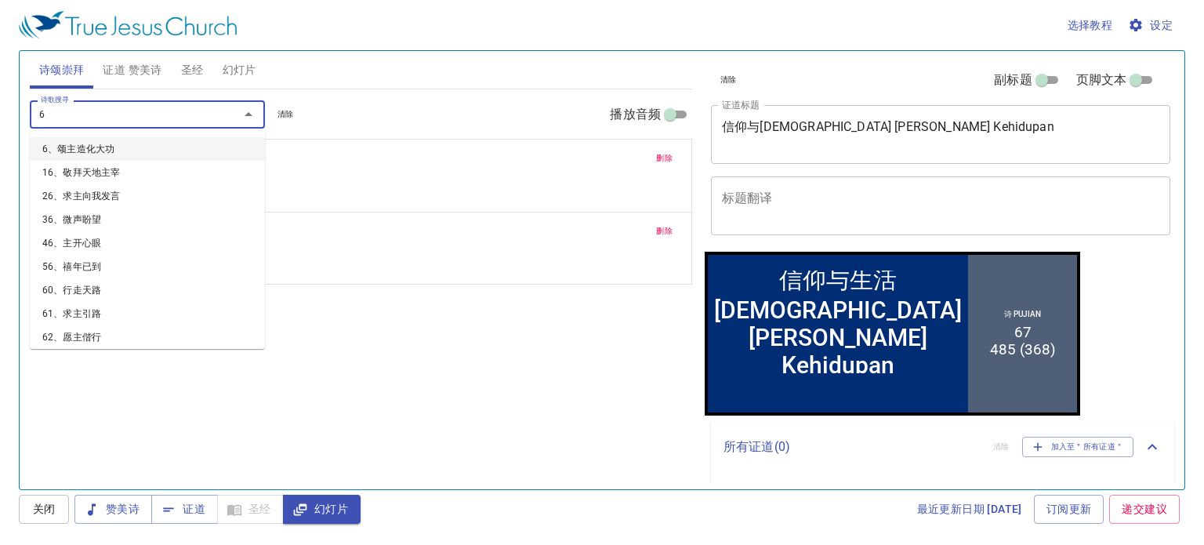
type input "65"
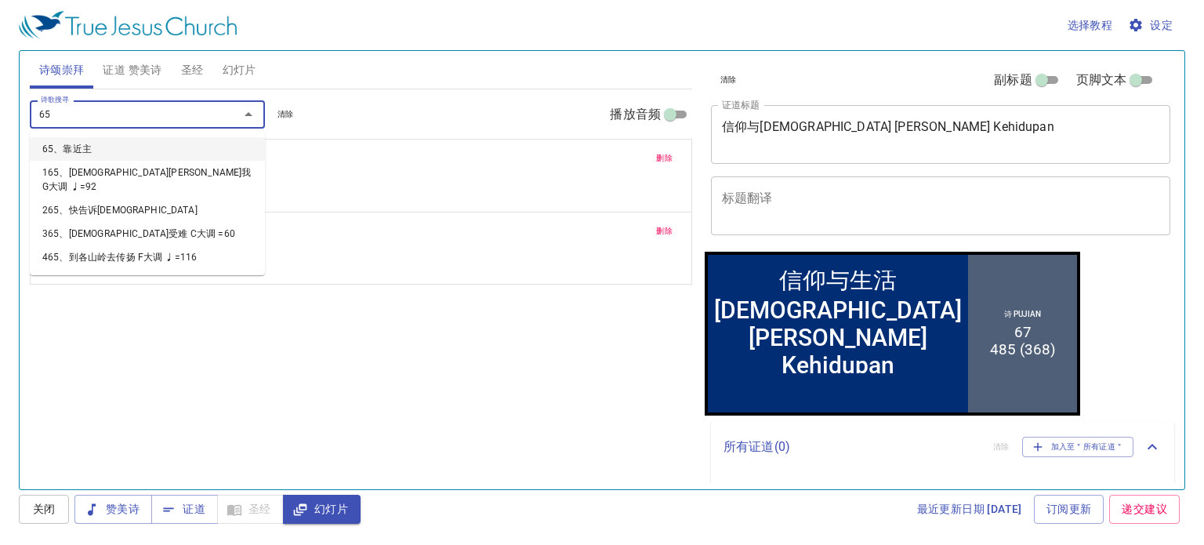
click at [83, 148] on li "65、靠近主" at bounding box center [147, 149] width 235 height 24
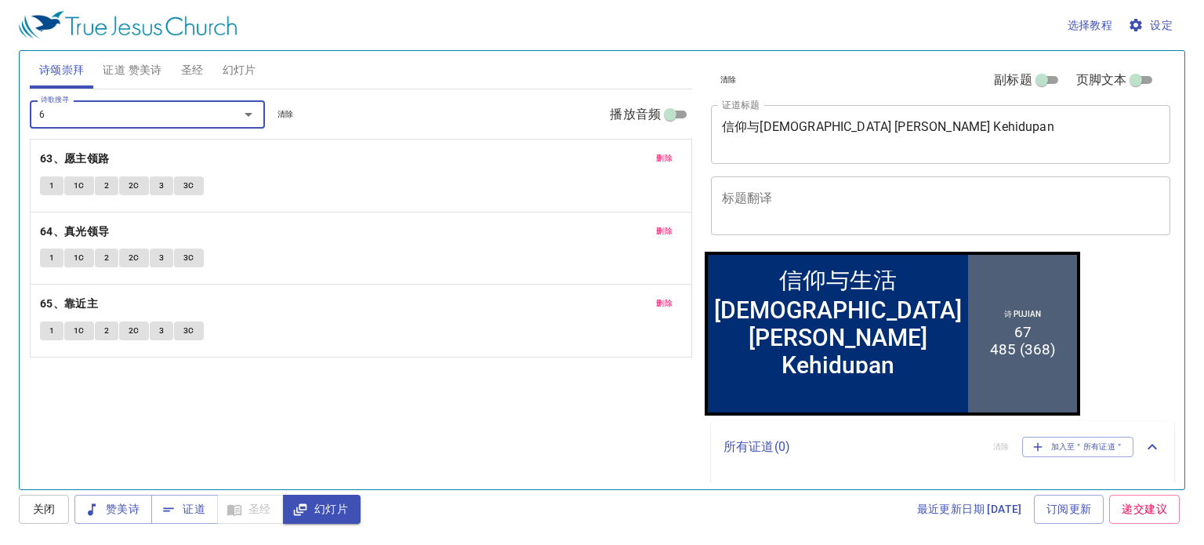
type input "66"
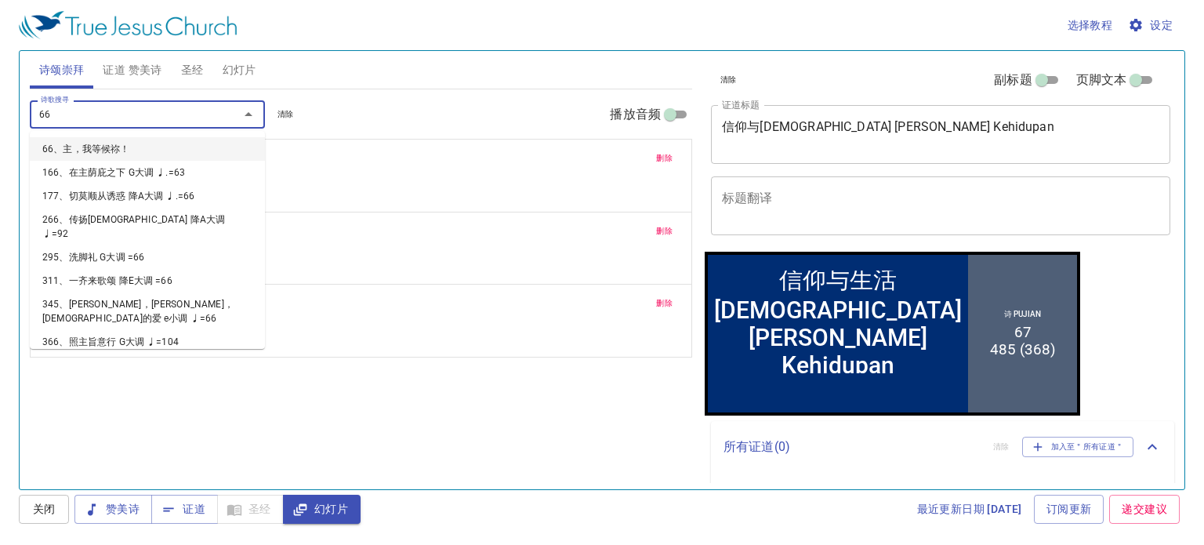
click at [82, 150] on li "66、主，我等候祢！" at bounding box center [147, 149] width 235 height 24
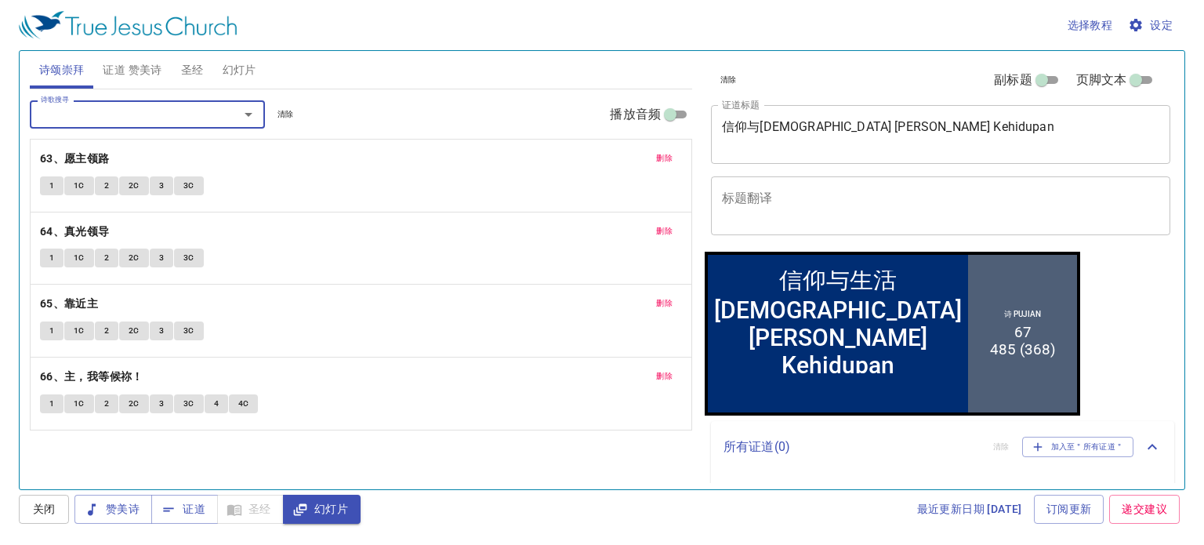
click at [47, 187] on button "1" at bounding box center [52, 185] width 24 height 19
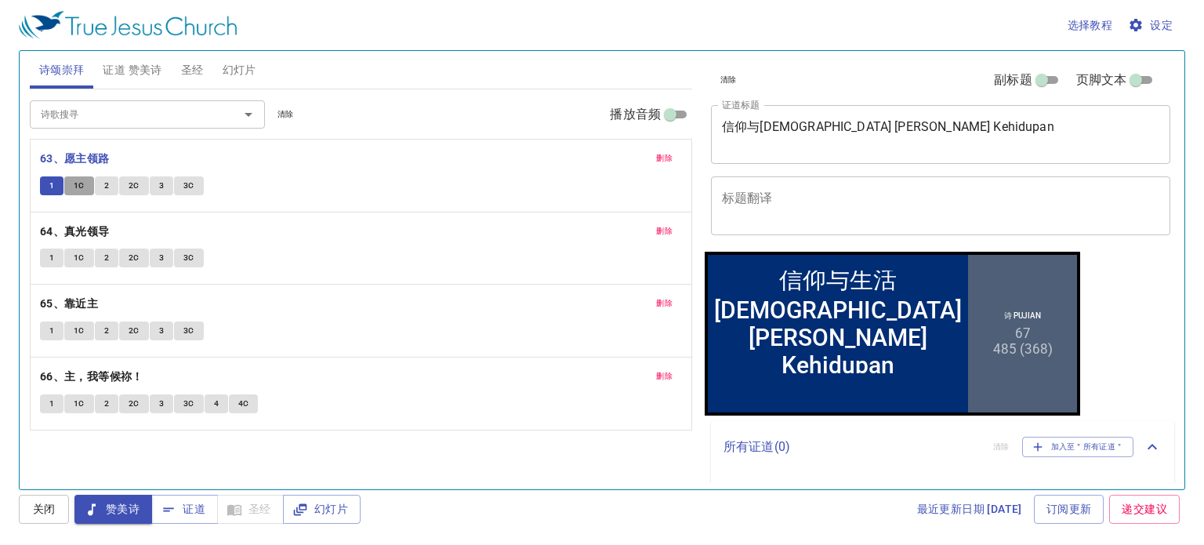
click at [78, 184] on span "1C" at bounding box center [79, 186] width 11 height 14
click at [107, 184] on span "2" at bounding box center [106, 186] width 5 height 14
click at [132, 186] on span "2C" at bounding box center [134, 186] width 11 height 14
click at [160, 183] on span "3" at bounding box center [161, 186] width 5 height 14
click at [189, 185] on span "3C" at bounding box center [188, 186] width 11 height 14
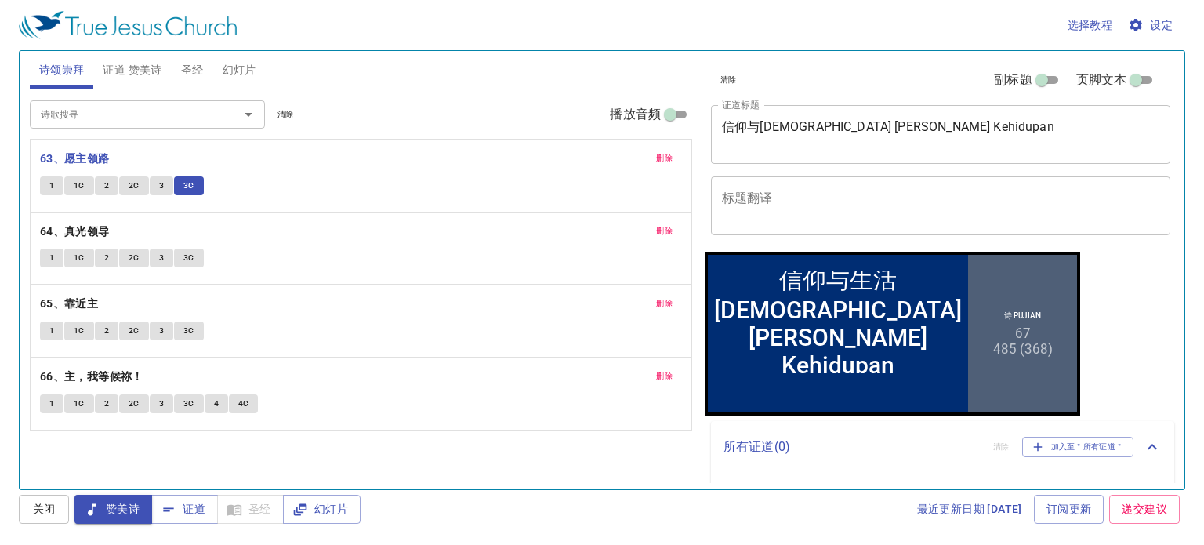
click at [47, 254] on button "1" at bounding box center [52, 257] width 24 height 19
click at [78, 253] on span "1C" at bounding box center [79, 258] width 11 height 14
click at [107, 255] on span "2" at bounding box center [106, 258] width 5 height 14
click at [132, 255] on span "2C" at bounding box center [134, 258] width 11 height 14
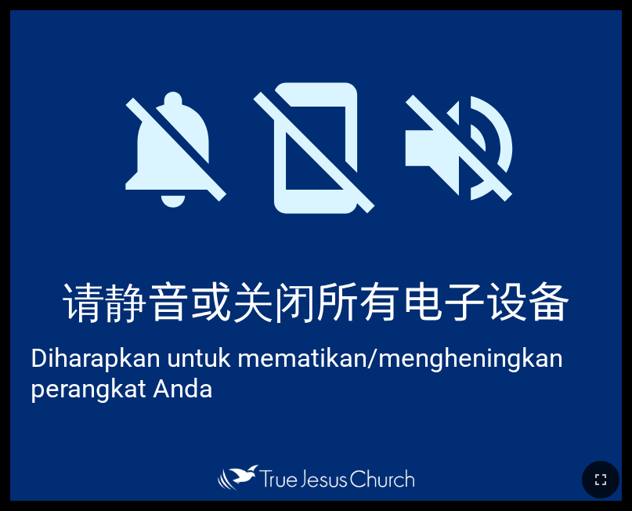
drag, startPoint x: 212, startPoint y: 20, endPoint x: 143, endPoint y: 34, distance: 70.6
click at [208, 58] on div "请静音或关闭所有电子设备 请静音或关闭所有电子设备 Diharapkan untuk mematikan/mengheningkan perangkat An…" at bounding box center [316, 255] width 632 height 511
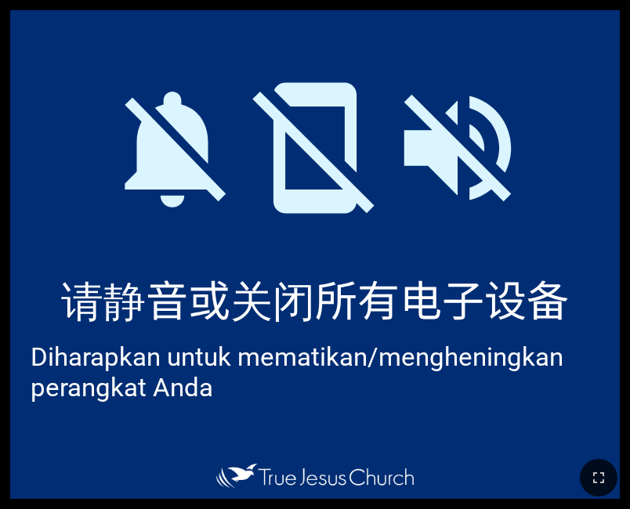
drag, startPoint x: 600, startPoint y: 480, endPoint x: 1017, endPoint y: 545, distance: 422.9
click at [600, 480] on icon "button" at bounding box center [598, 478] width 19 height 19
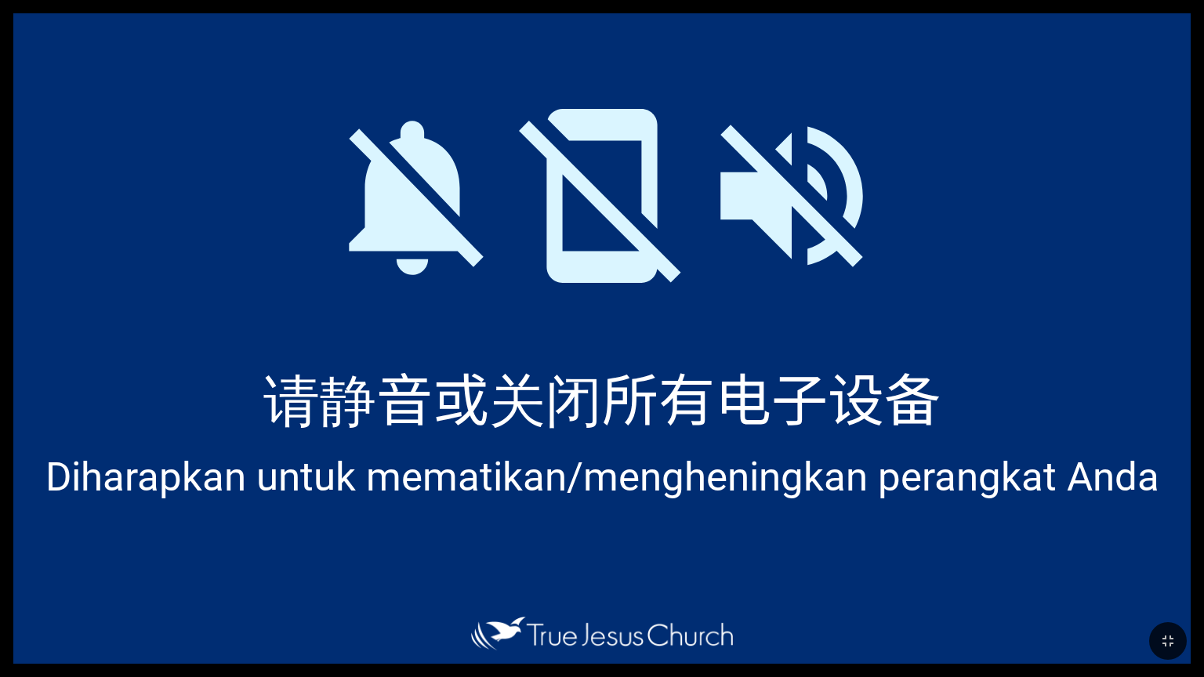
drag, startPoint x: 281, startPoint y: 71, endPoint x: 743, endPoint y: 0, distance: 467.7
click at [629, 0] on div "请静音或关闭所有电子设备 请静音或关闭所有电子设备 Diharapkan untuk mematikan/mengheningkan perangkat An…" at bounding box center [602, 338] width 1204 height 677
drag, startPoint x: 450, startPoint y: 60, endPoint x: 597, endPoint y: 63, distance: 147.4
click at [597, 63] on div at bounding box center [601, 182] width 1177 height 339
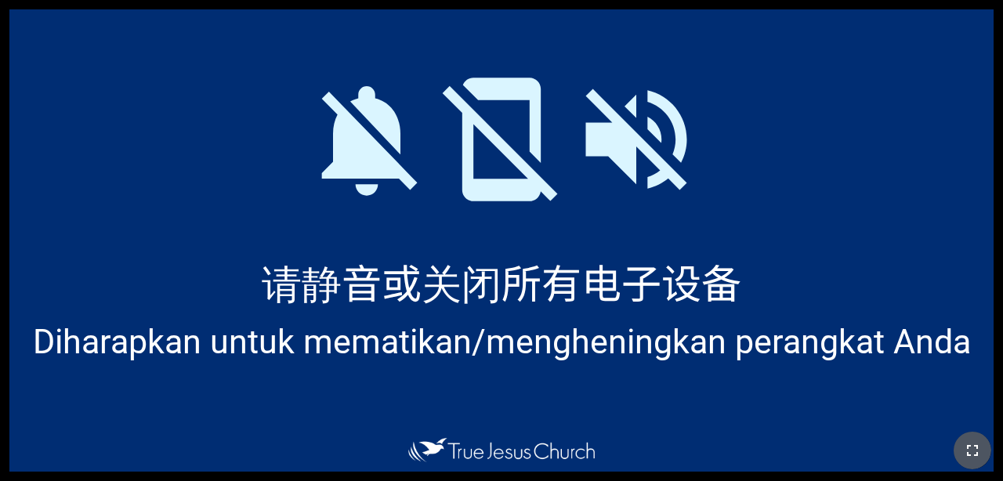
click at [629, 446] on icon "button" at bounding box center [972, 450] width 19 height 19
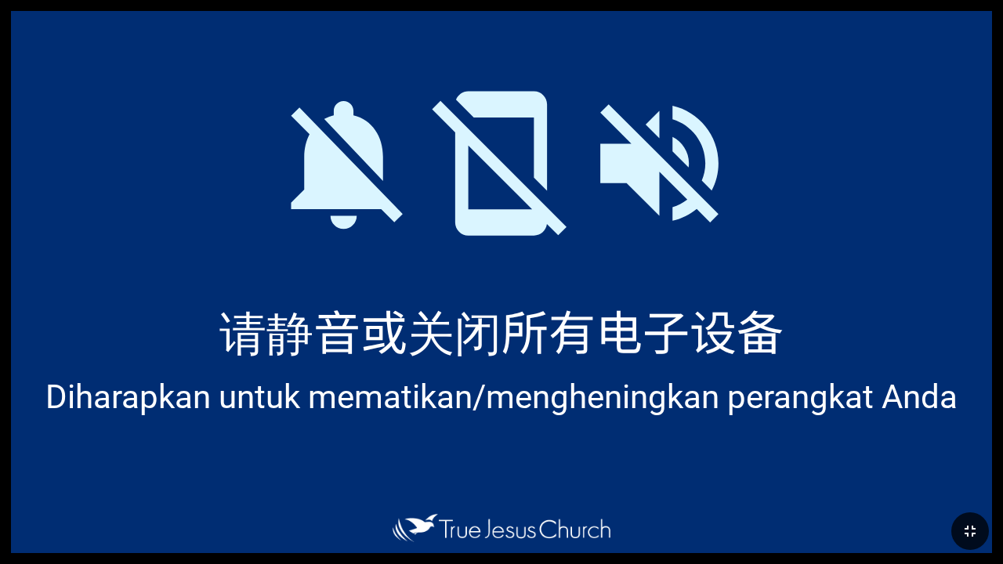
click at [629, 509] on button "button" at bounding box center [970, 532] width 38 height 38
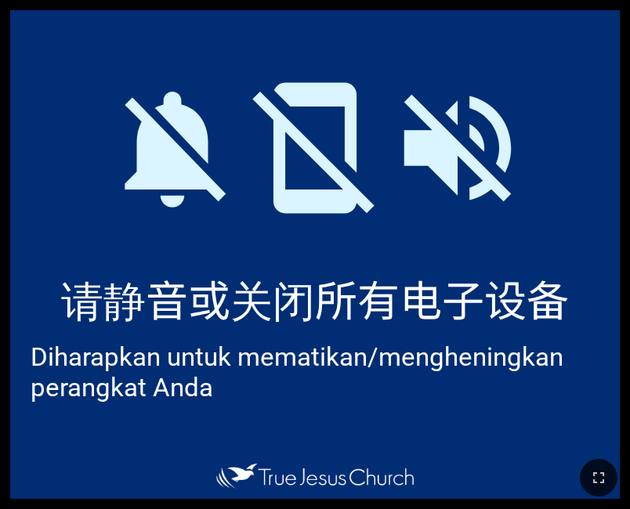
drag, startPoint x: 429, startPoint y: 53, endPoint x: 522, endPoint y: 254, distance: 221.6
click at [629, 6] on html "信仰与生活 [DEMOGRAPHIC_DATA] dan Kehidupan 信仰与生活 Iman dan Kehidupan 诗 Pujian 67 485…" at bounding box center [315, 3] width 630 height 6
drag, startPoint x: 392, startPoint y: 246, endPoint x: 455, endPoint y: 161, distance: 105.3
click at [531, 228] on div at bounding box center [315, 137] width 610 height 255
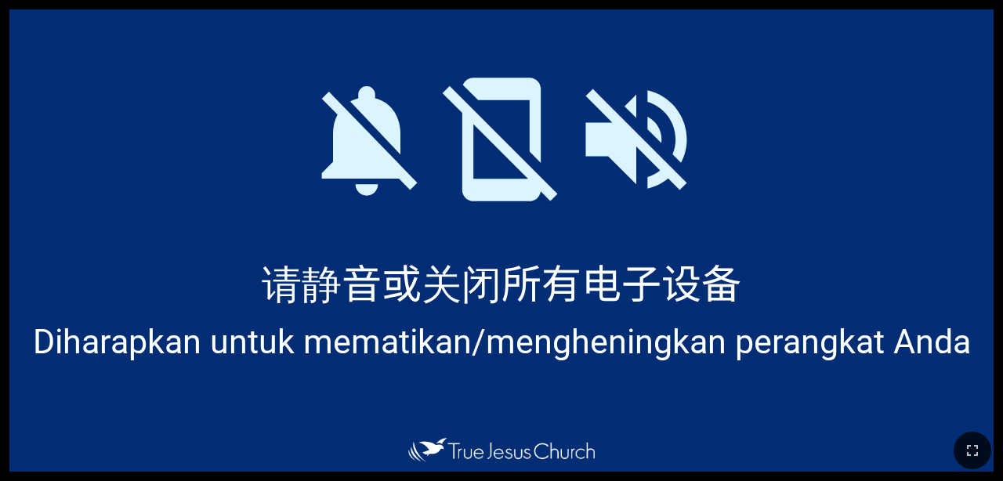
click at [334, 117] on icon at bounding box center [366, 139] width 135 height 135
click at [629, 456] on icon "button" at bounding box center [972, 450] width 19 height 19
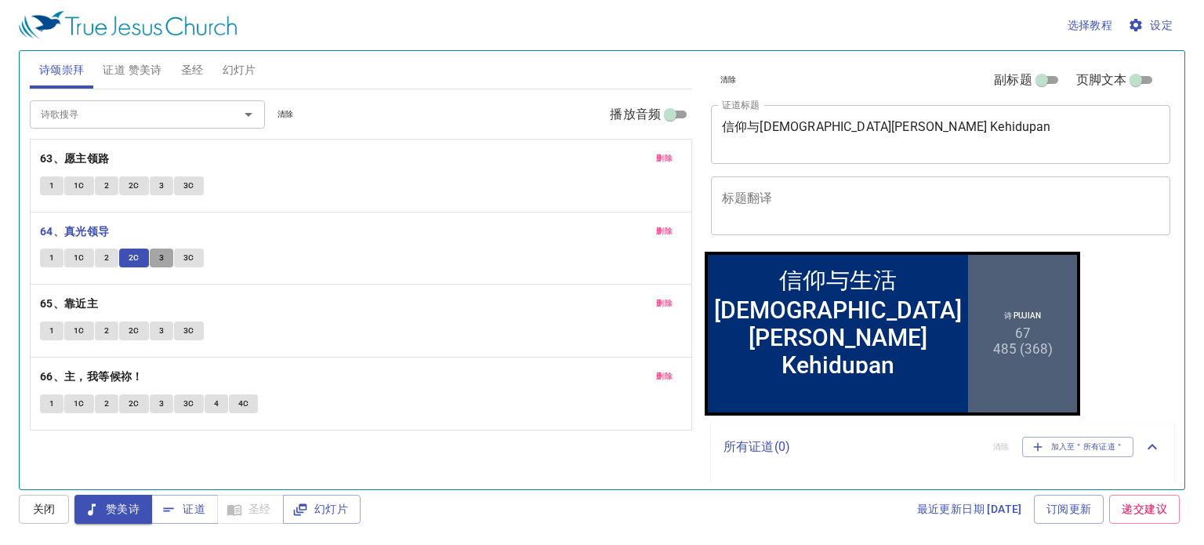
click at [156, 255] on button "3" at bounding box center [162, 257] width 24 height 19
click at [183, 253] on span "3C" at bounding box center [188, 258] width 11 height 14
click at [48, 325] on button "1" at bounding box center [52, 330] width 24 height 19
click at [76, 326] on span "1C" at bounding box center [79, 331] width 11 height 14
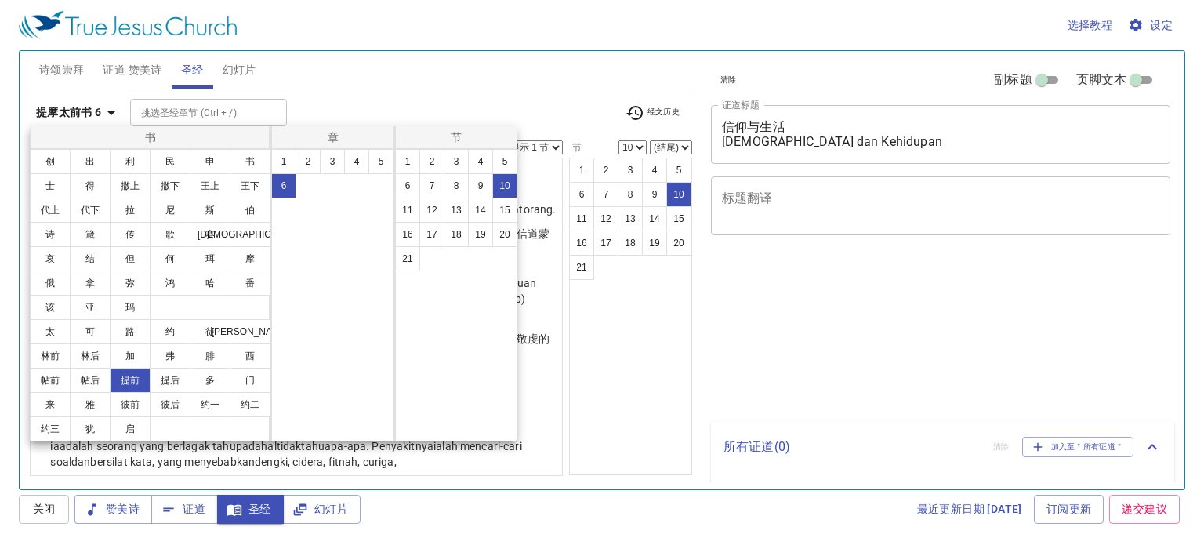
select select "10"
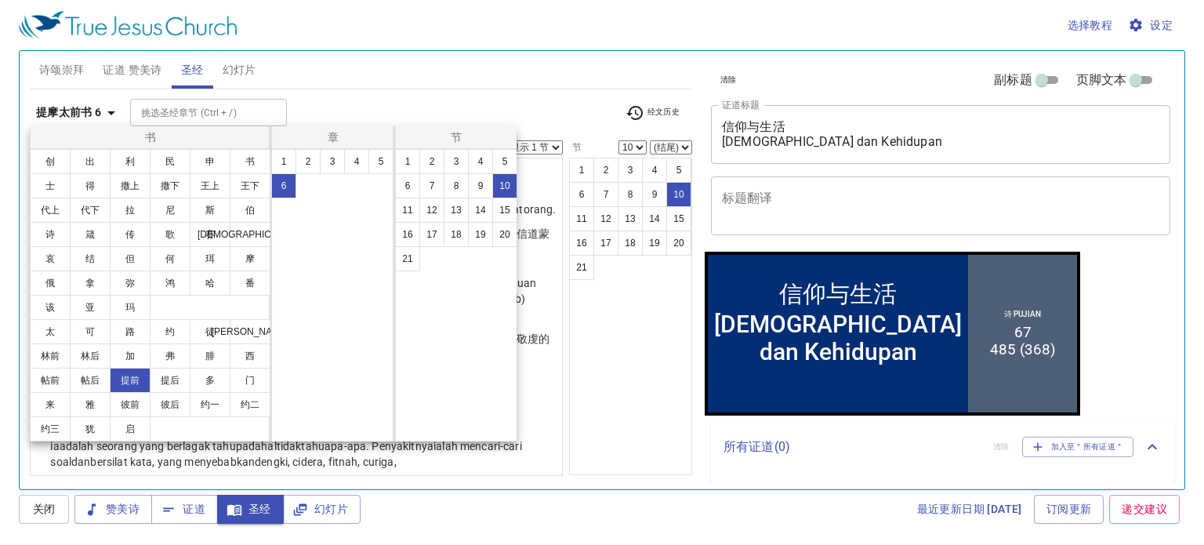
scroll to position [442, 0]
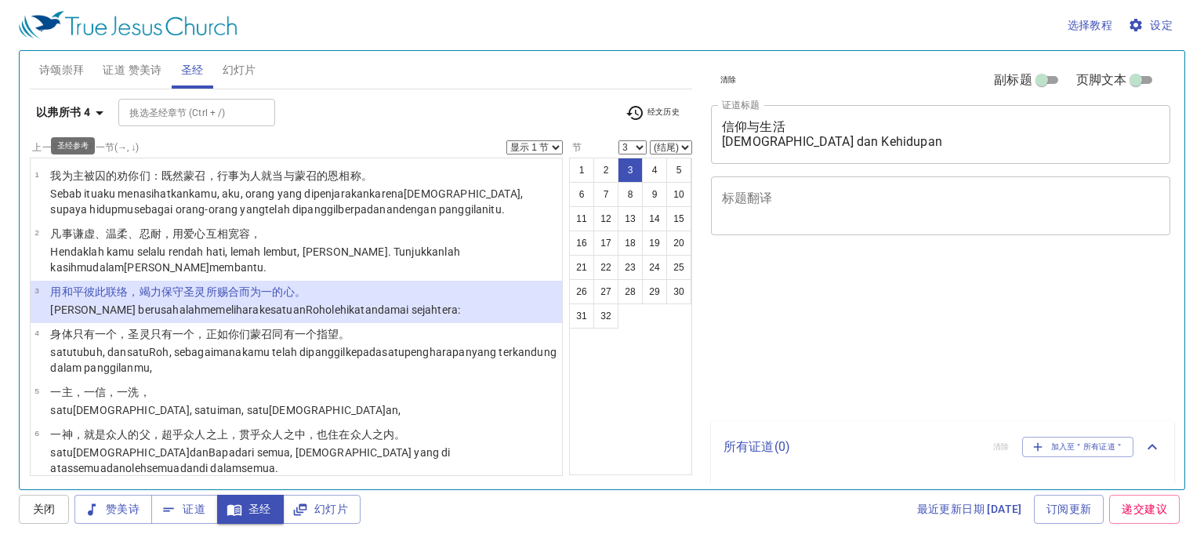
select select "3"
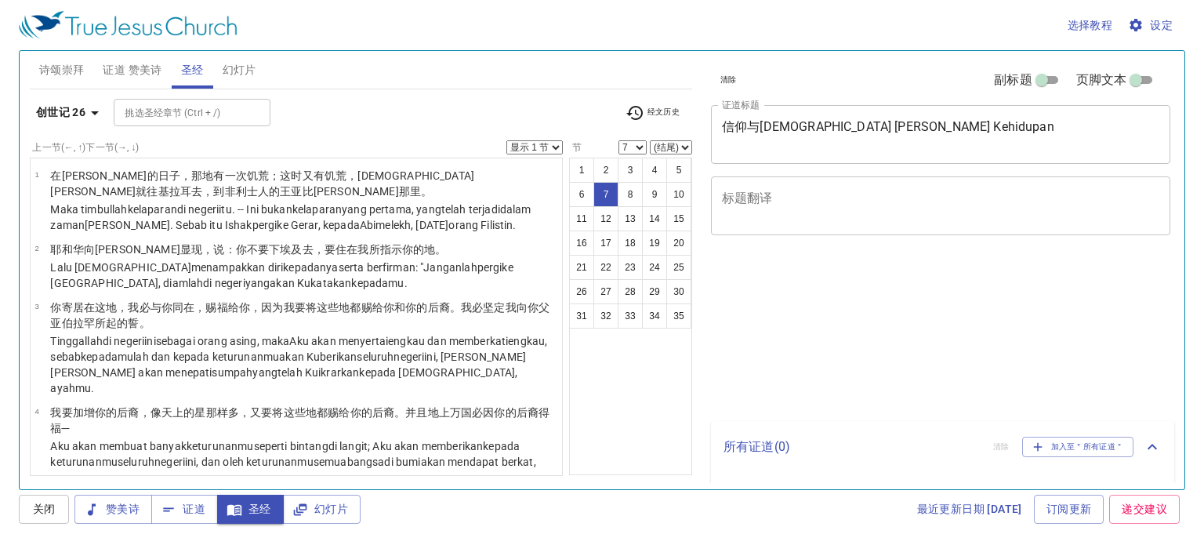
select select "7"
select select "26"
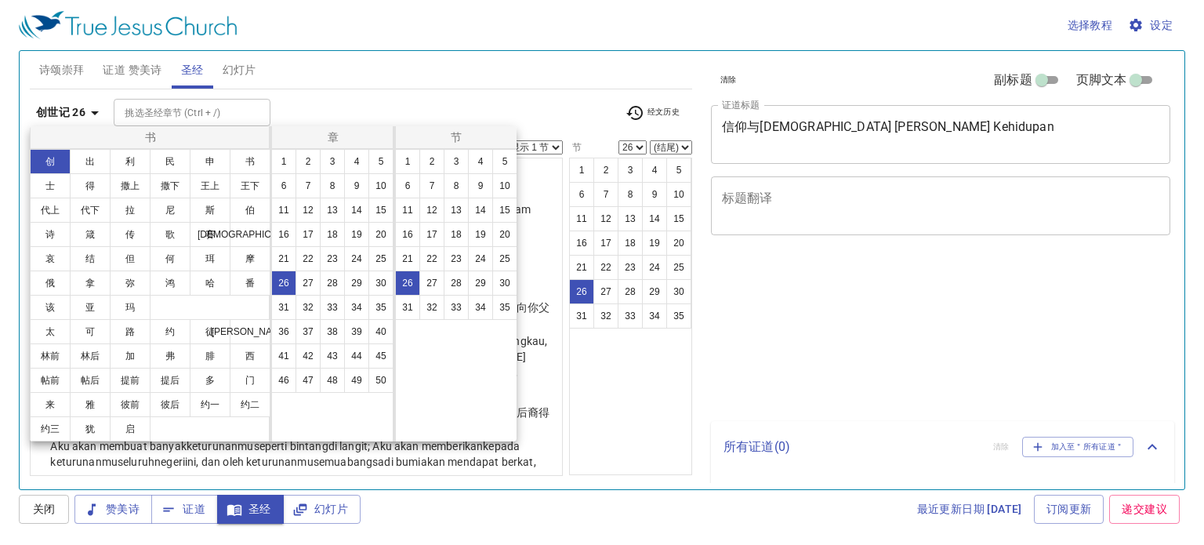
select select "26"
